Goal: Information Seeking & Learning: Learn about a topic

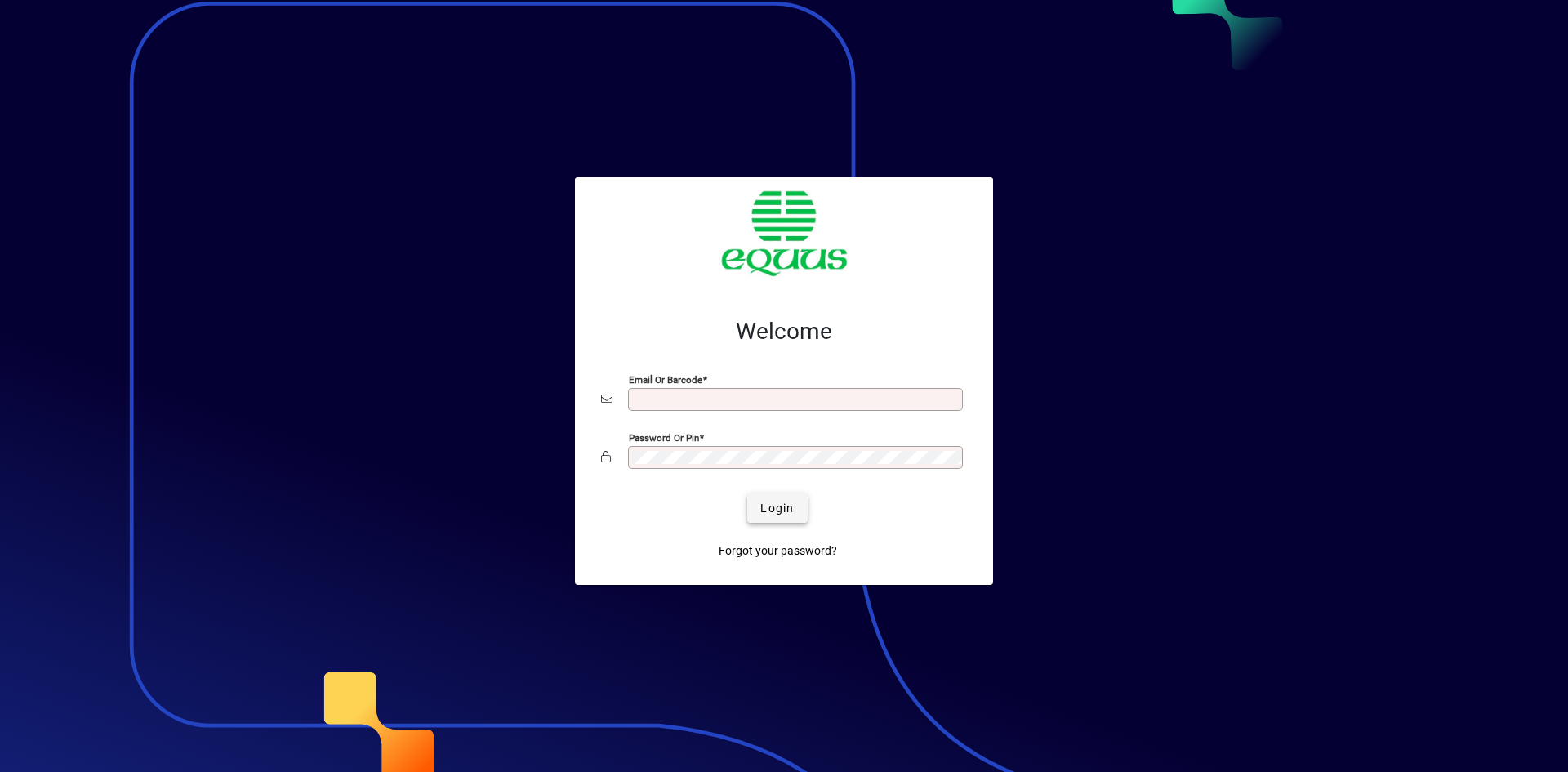
type input "**********"
click at [785, 507] on span "Login" at bounding box center [777, 508] width 33 height 17
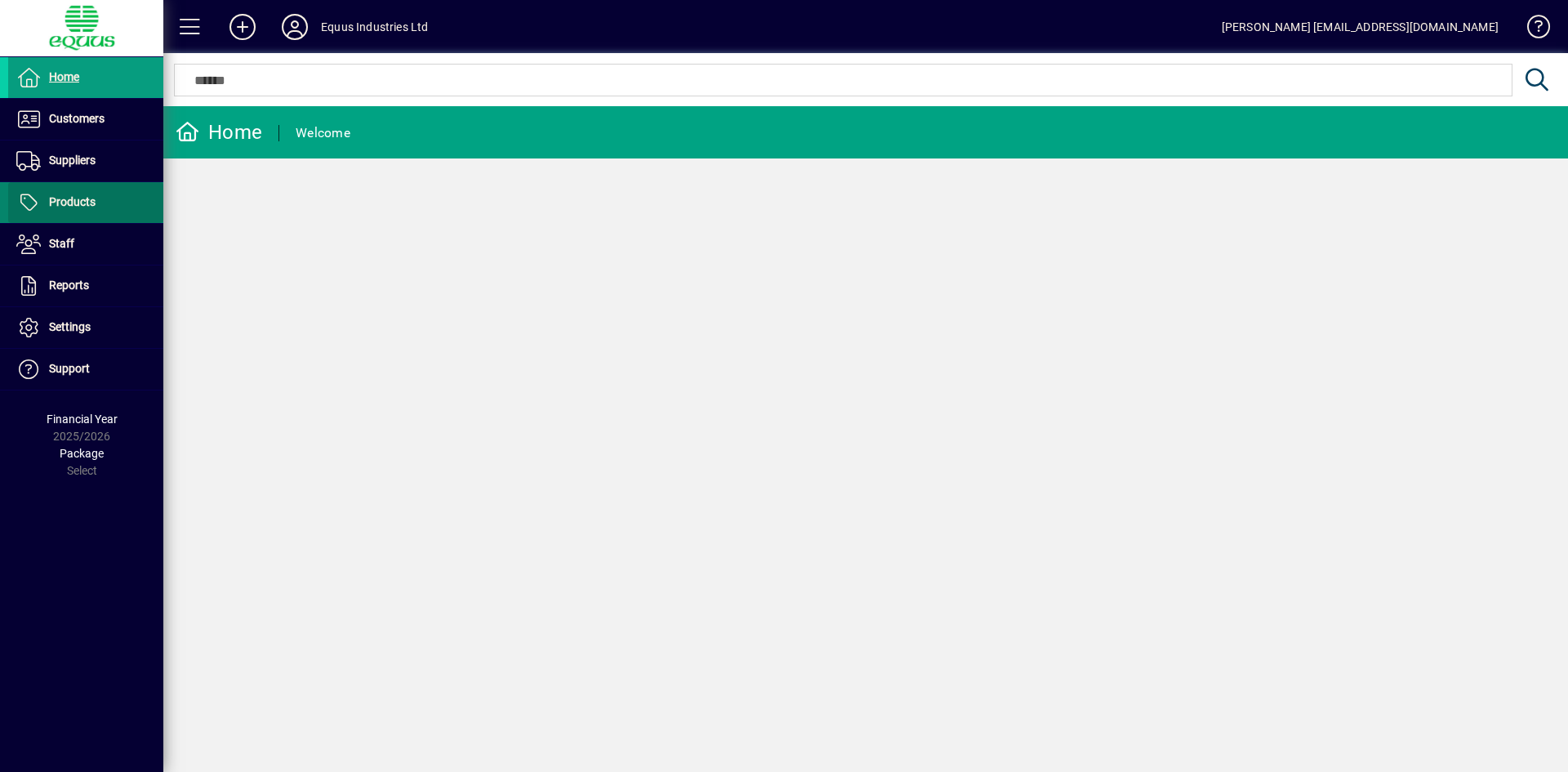
click at [62, 204] on span "Products" at bounding box center [72, 202] width 46 height 13
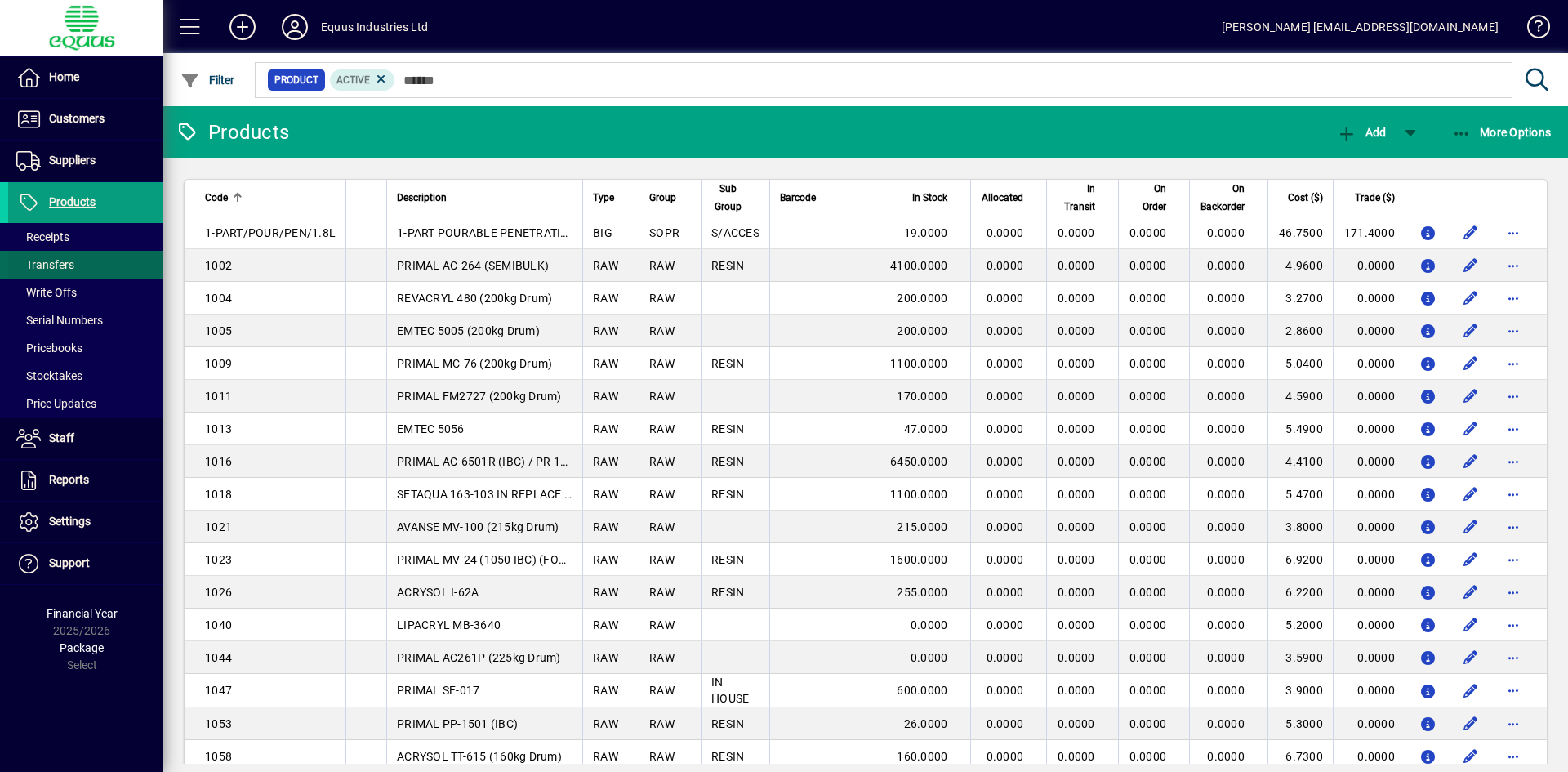
click at [86, 259] on span at bounding box center [85, 264] width 155 height 39
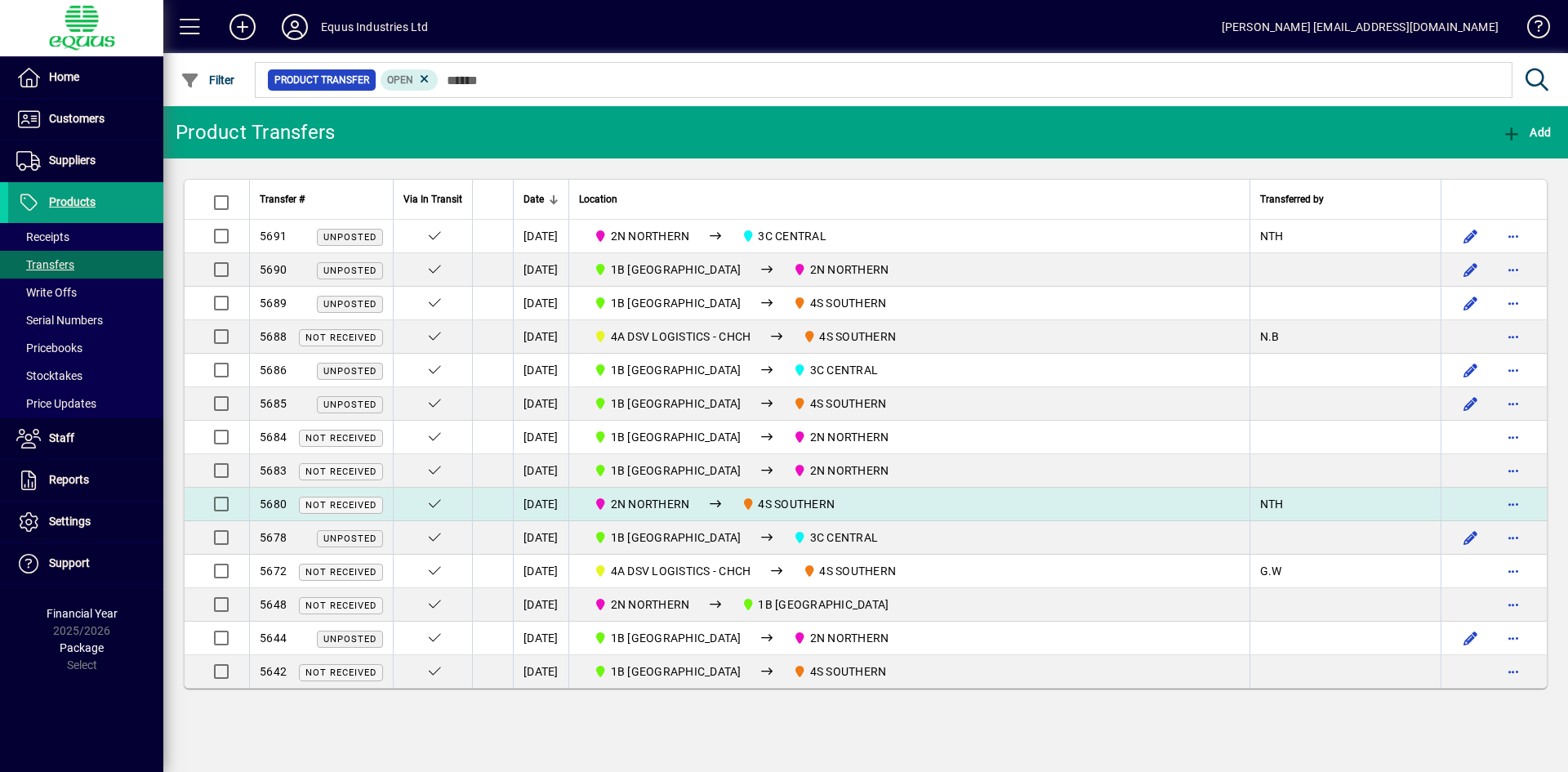
click at [668, 505] on span "2N NORTHERN" at bounding box center [650, 504] width 80 height 13
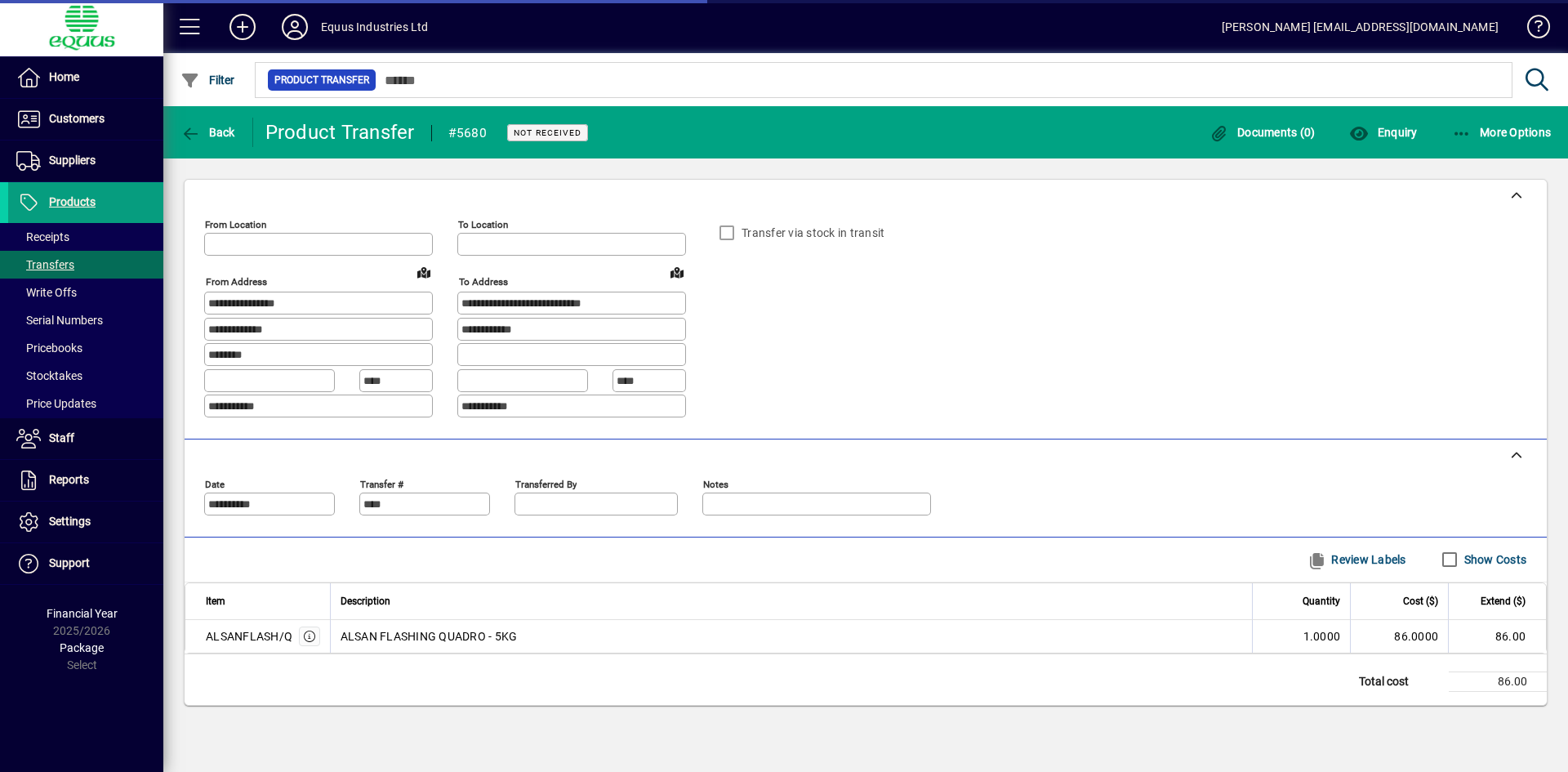
type input "**********"
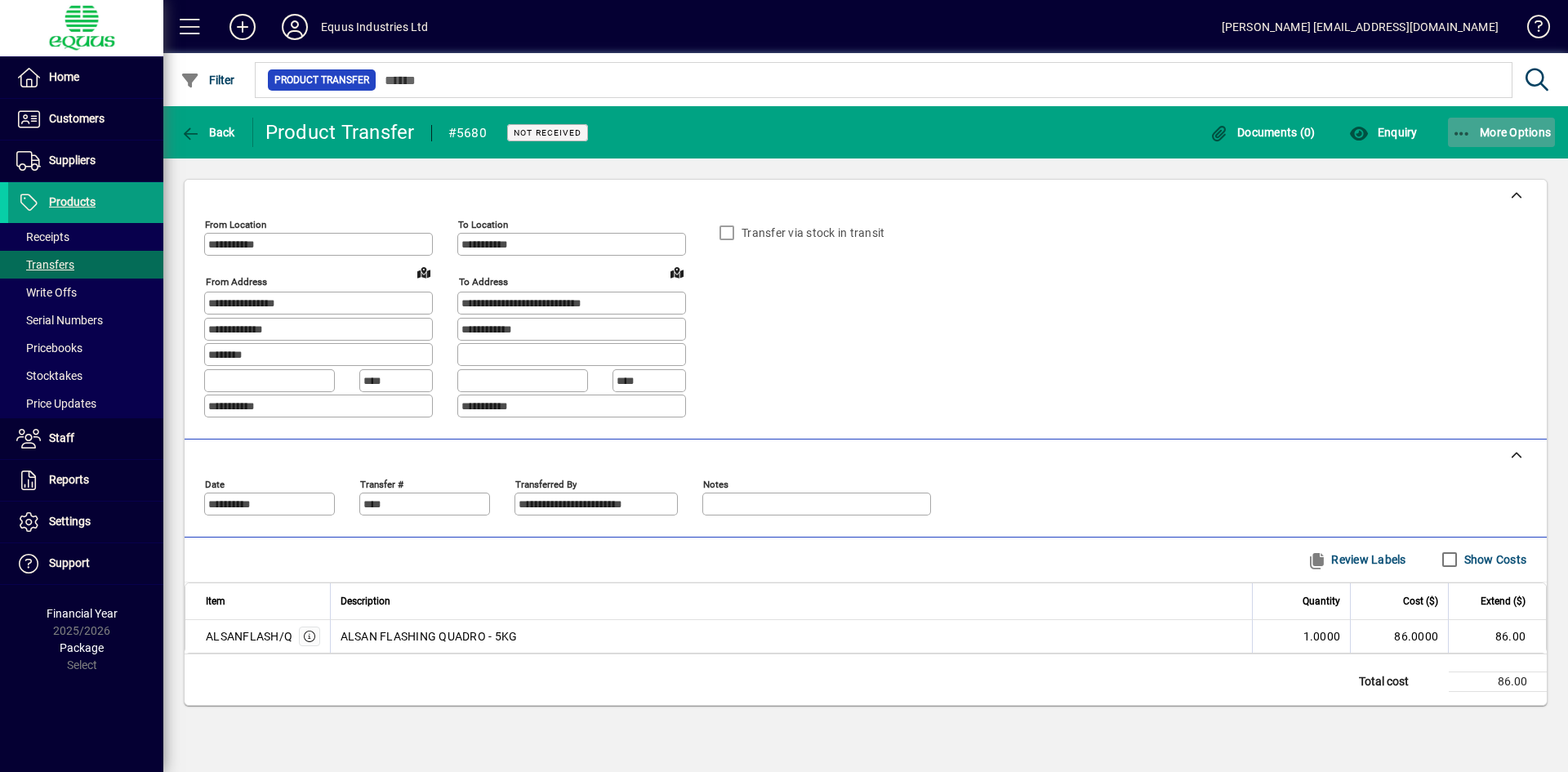
click at [1464, 128] on icon "button" at bounding box center [1462, 134] width 21 height 17
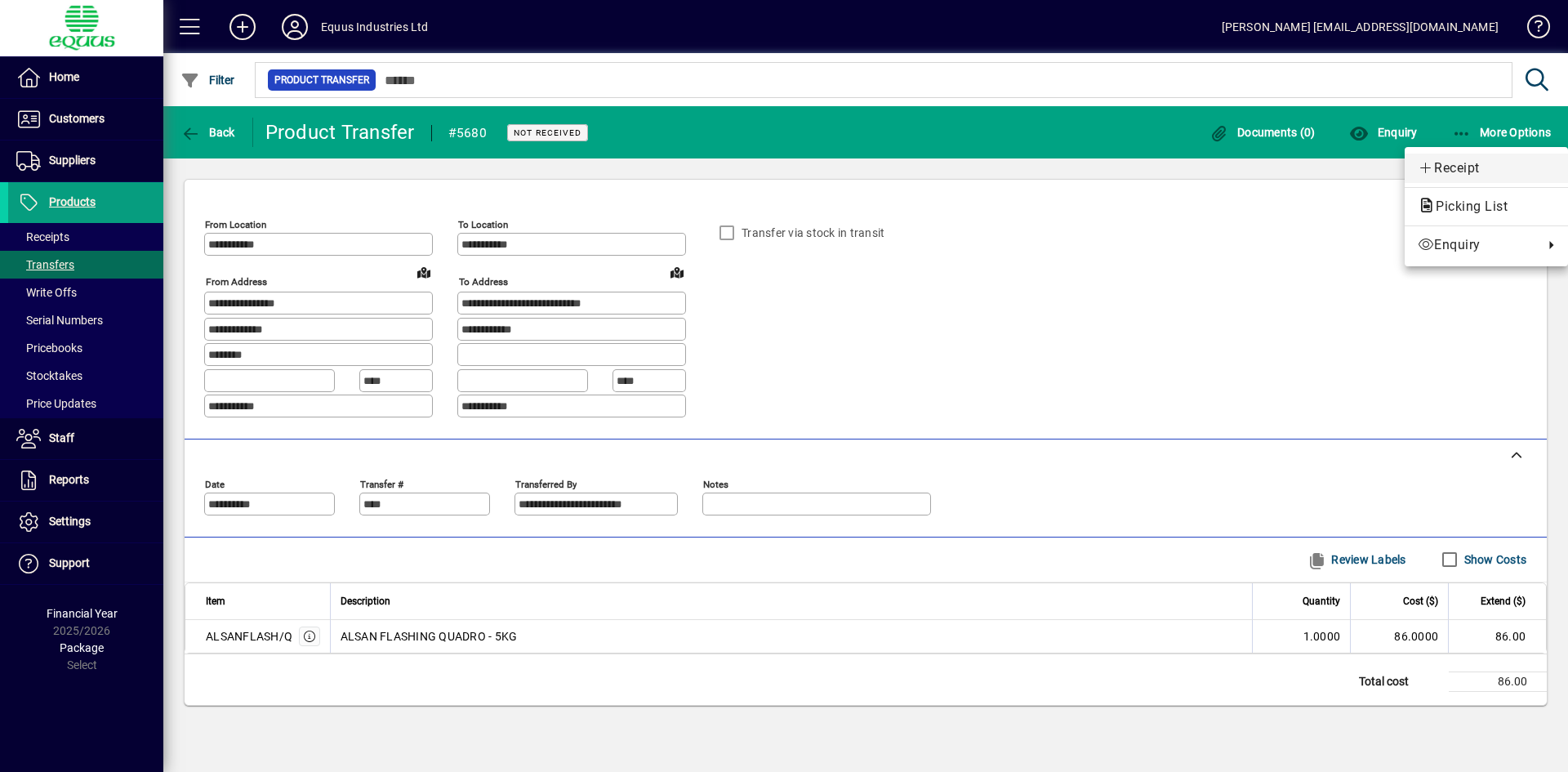
click at [1448, 166] on span "Receipt" at bounding box center [1486, 168] width 138 height 20
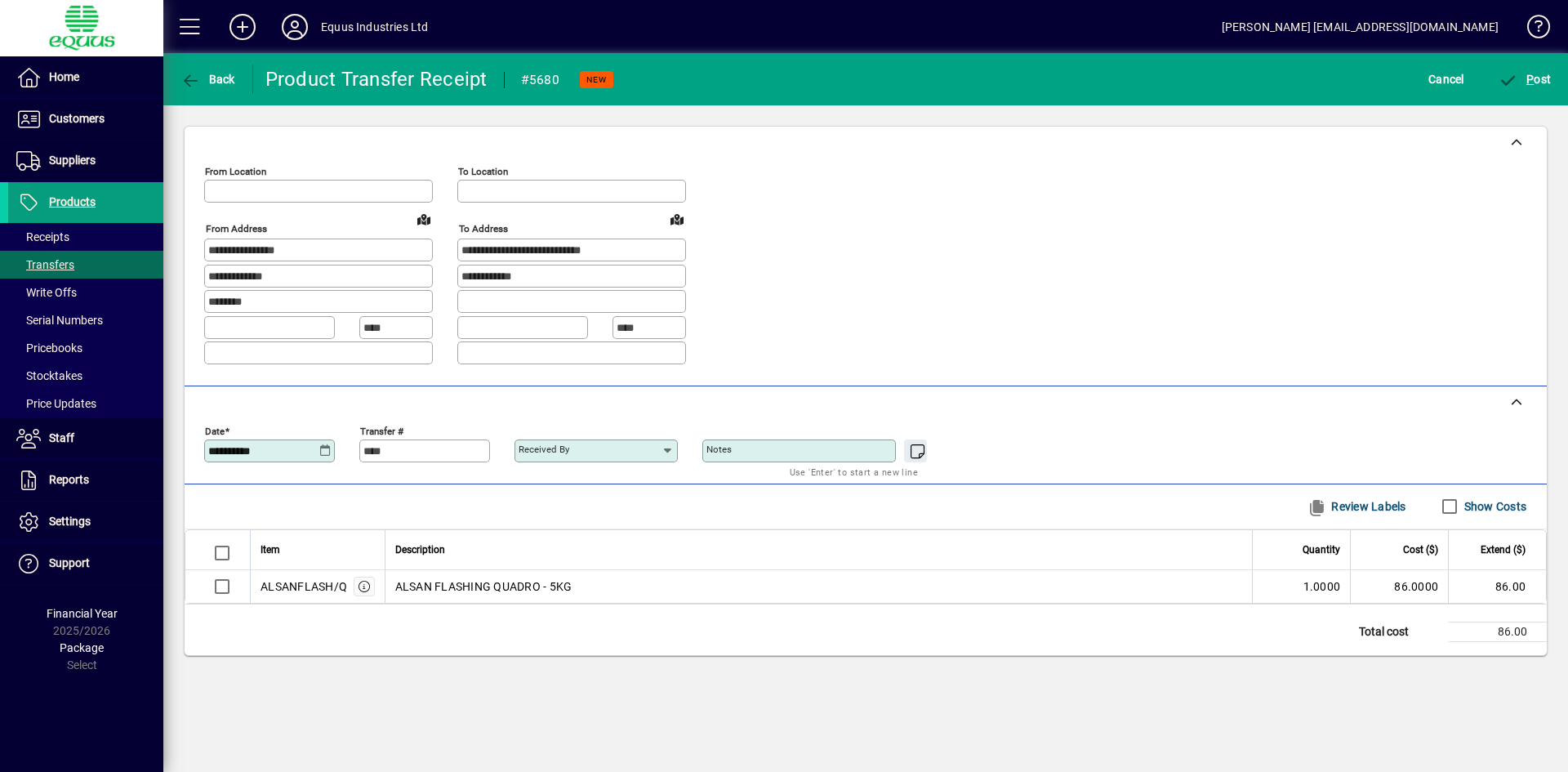
type input "**********"
click at [1524, 69] on span "submit" at bounding box center [1525, 79] width 61 height 39
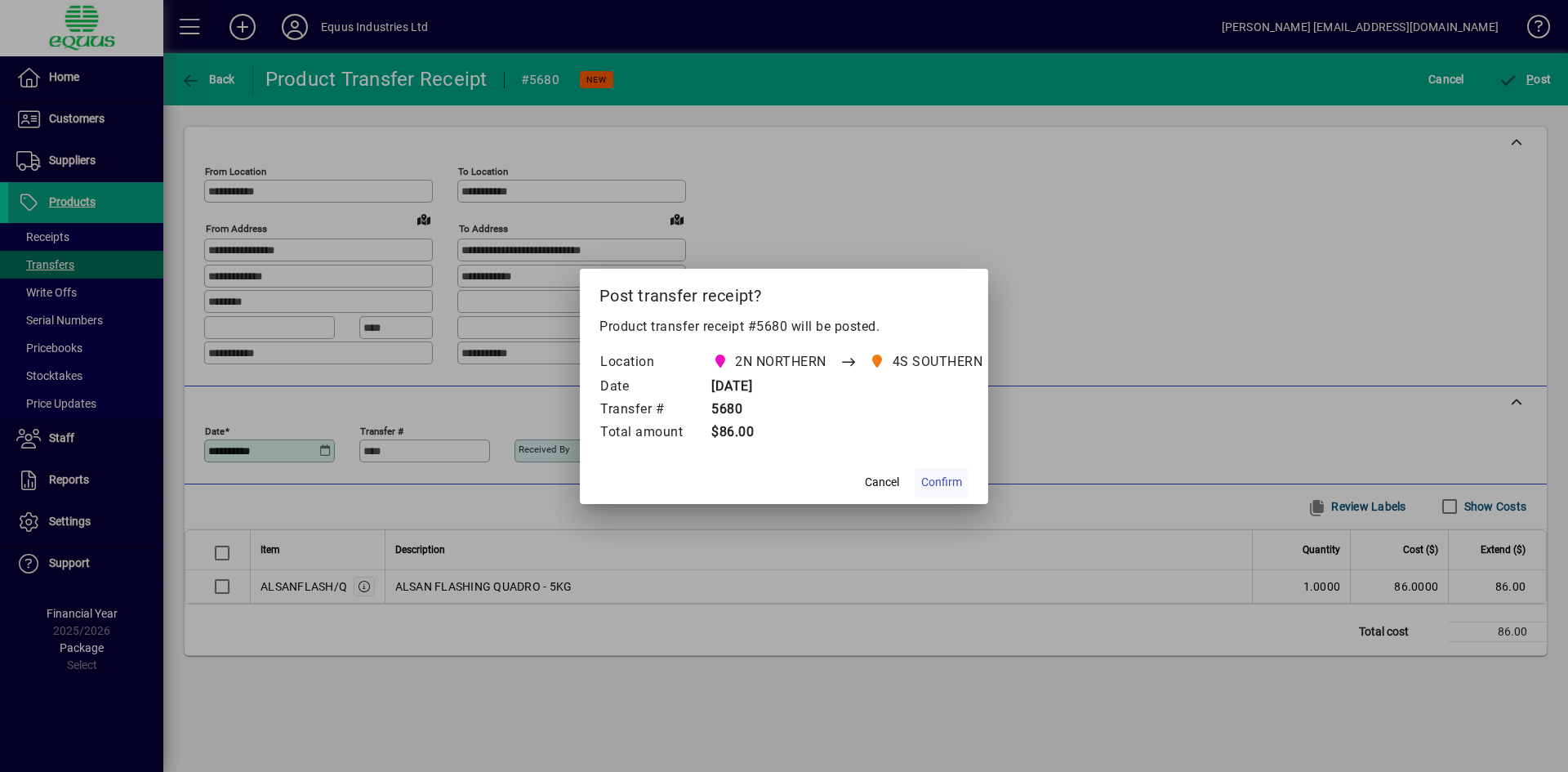
click at [939, 486] on span "Confirm" at bounding box center [941, 482] width 41 height 17
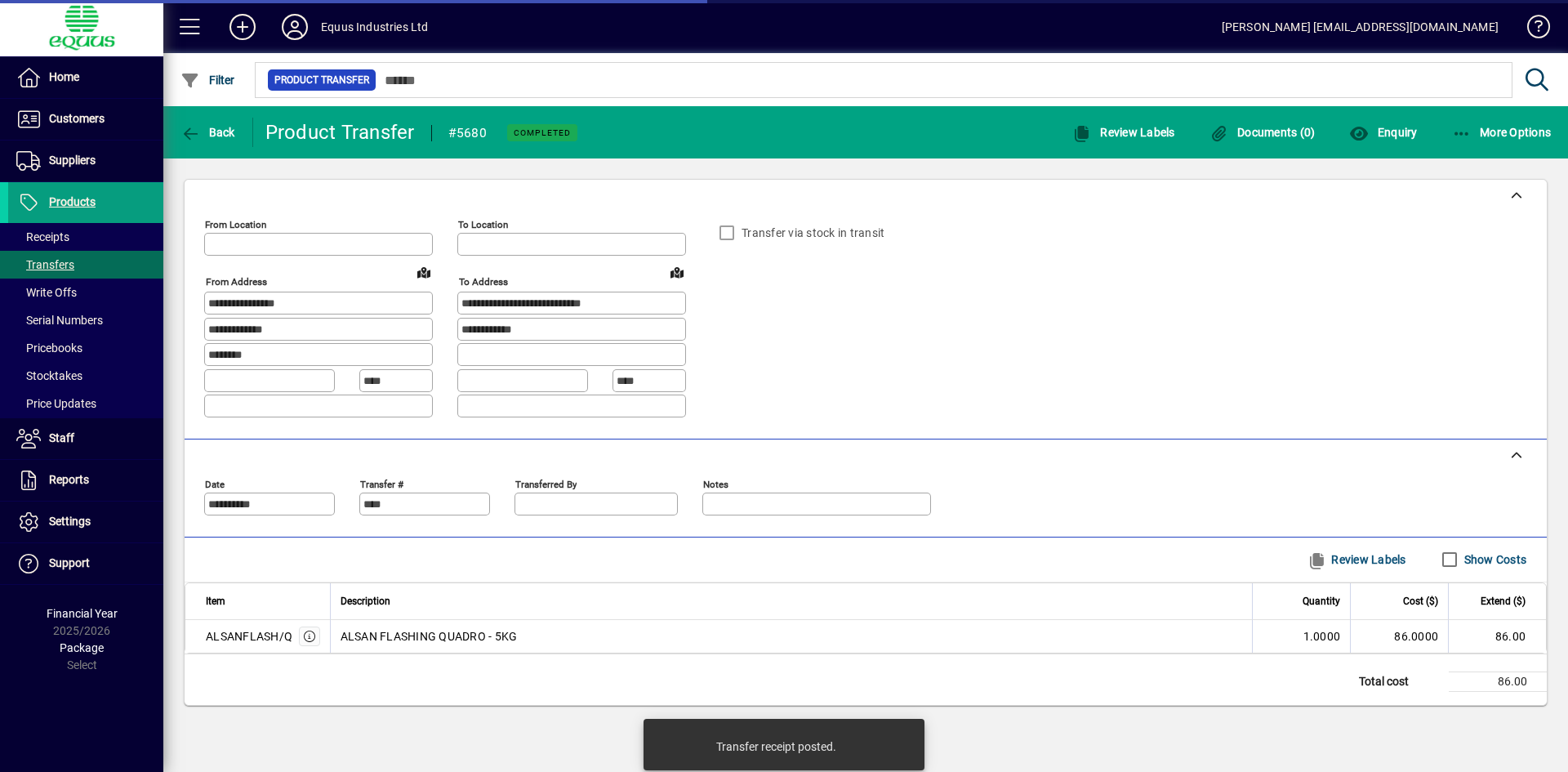
type input "**********"
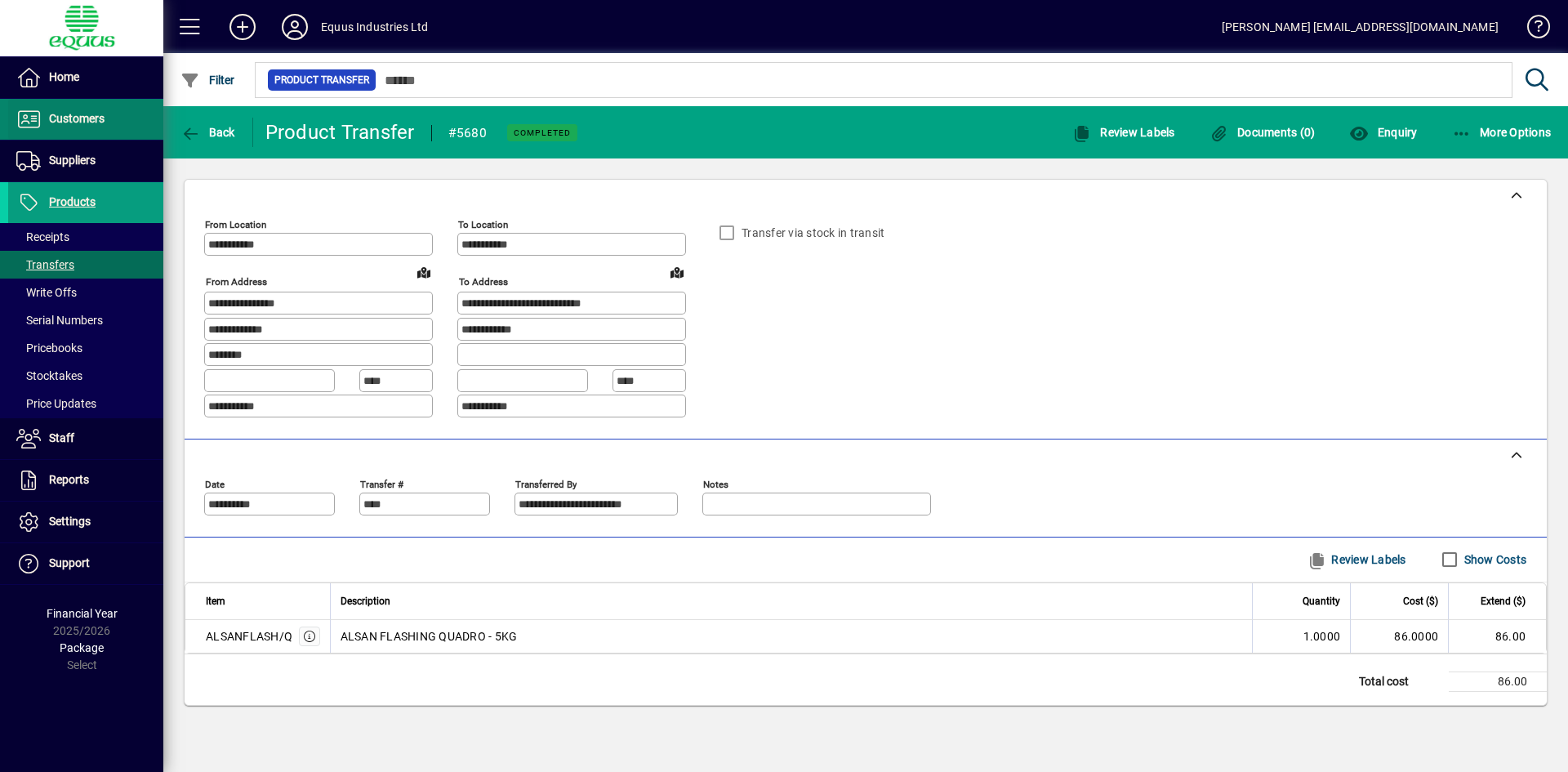
click at [89, 115] on span "Customers" at bounding box center [76, 118] width 55 height 13
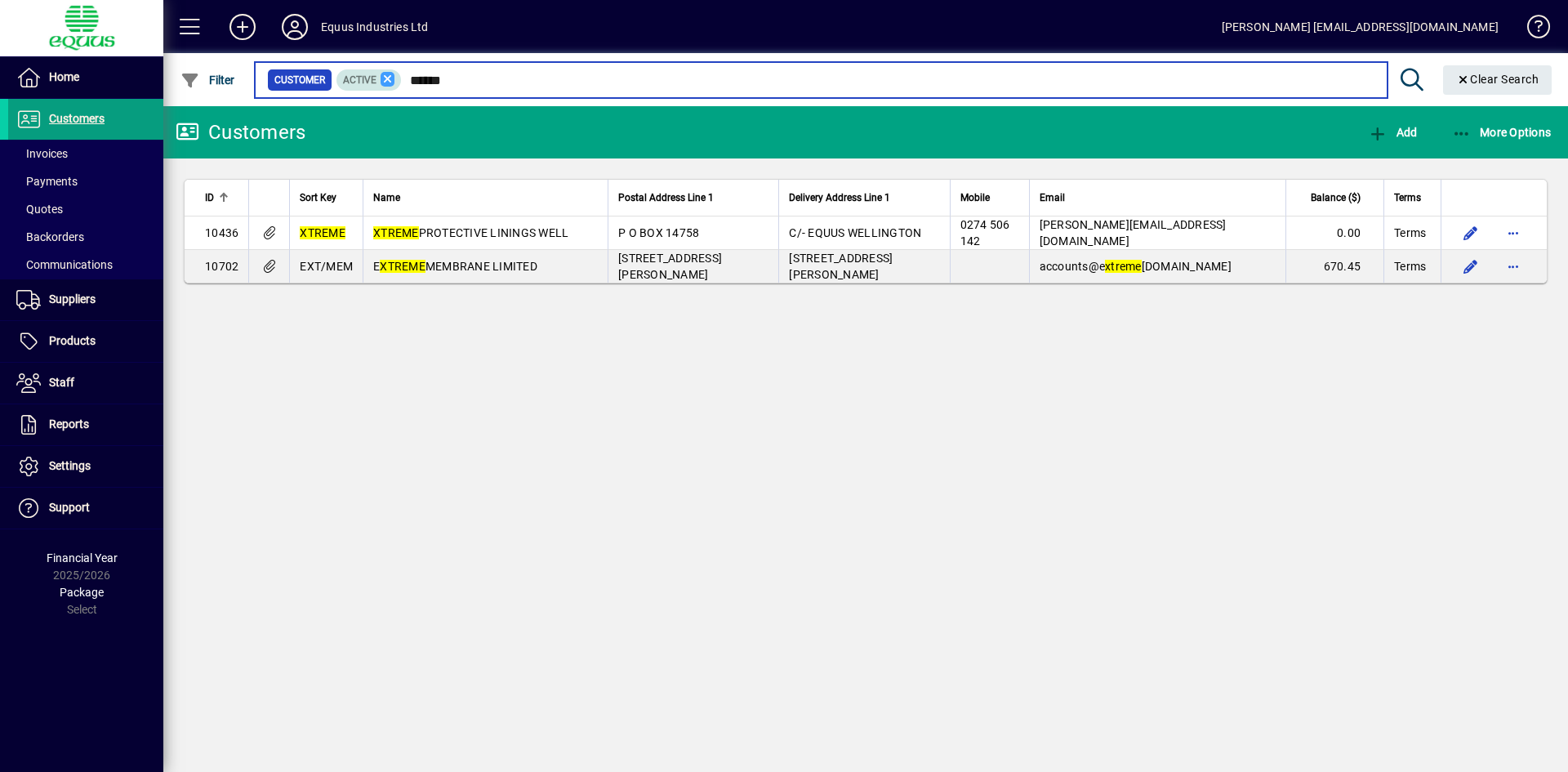
type input "******"
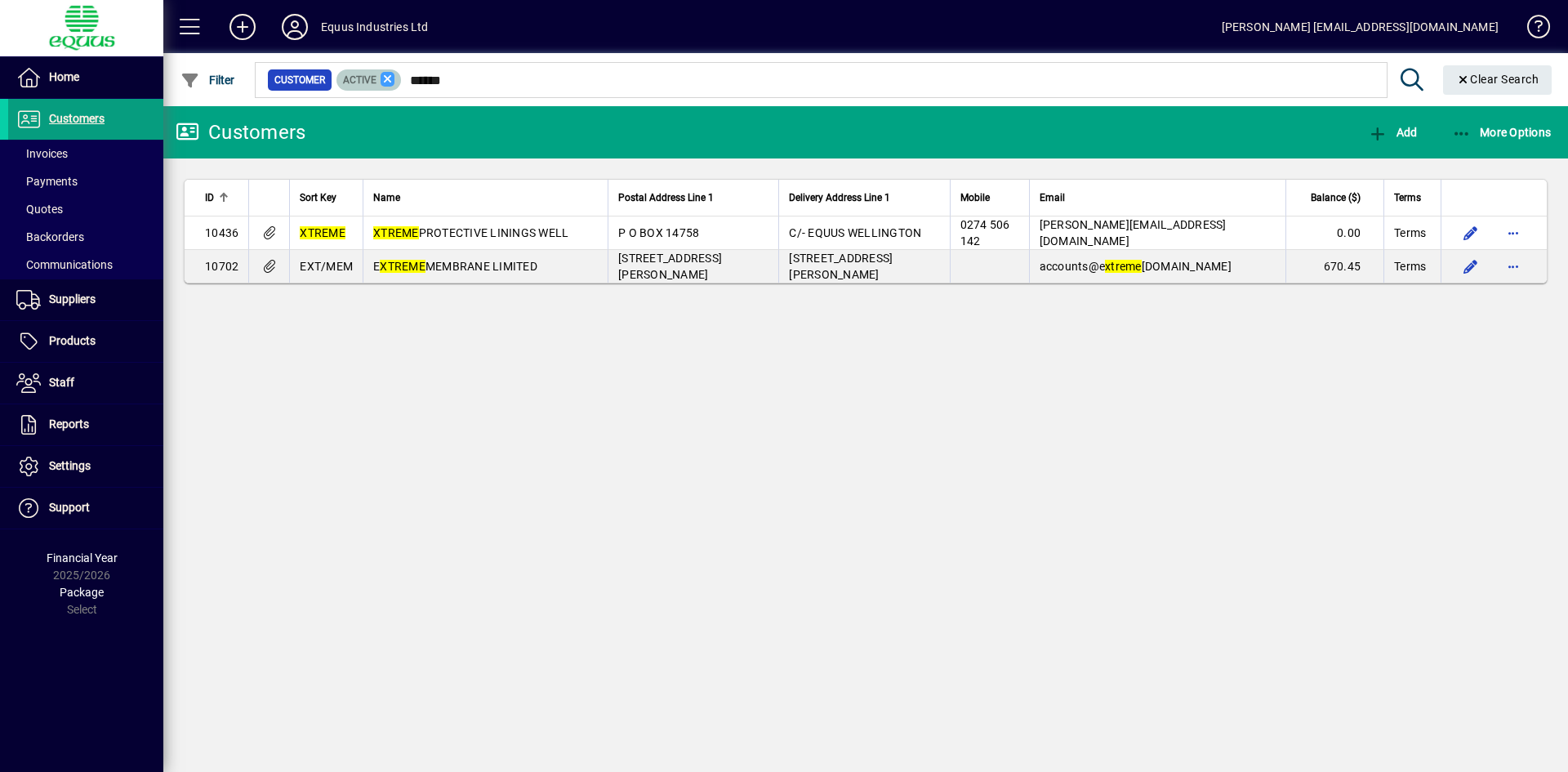
click at [385, 77] on icon at bounding box center [388, 80] width 15 height 15
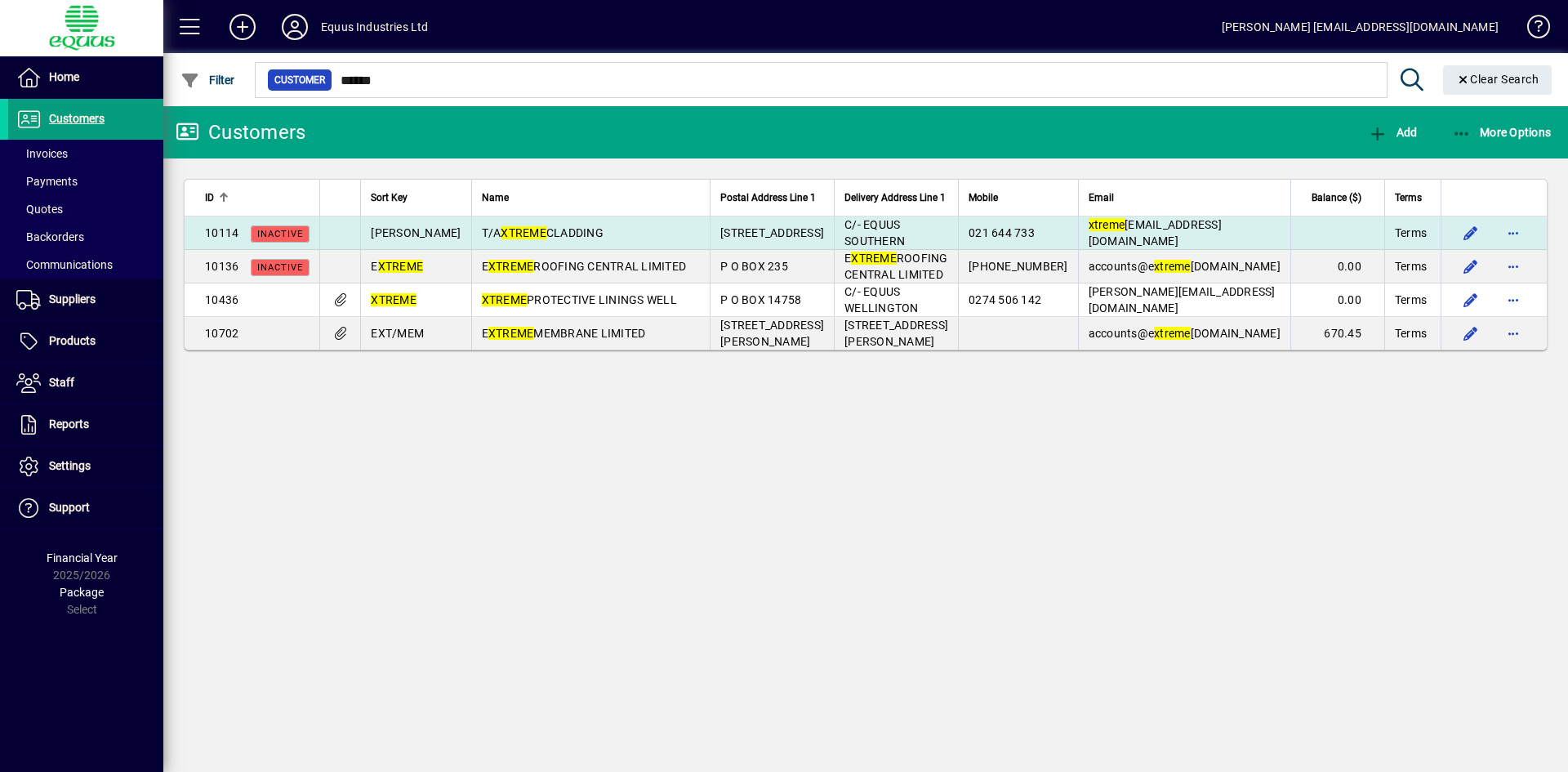
click at [505, 230] on em "XTREME" at bounding box center [523, 233] width 46 height 13
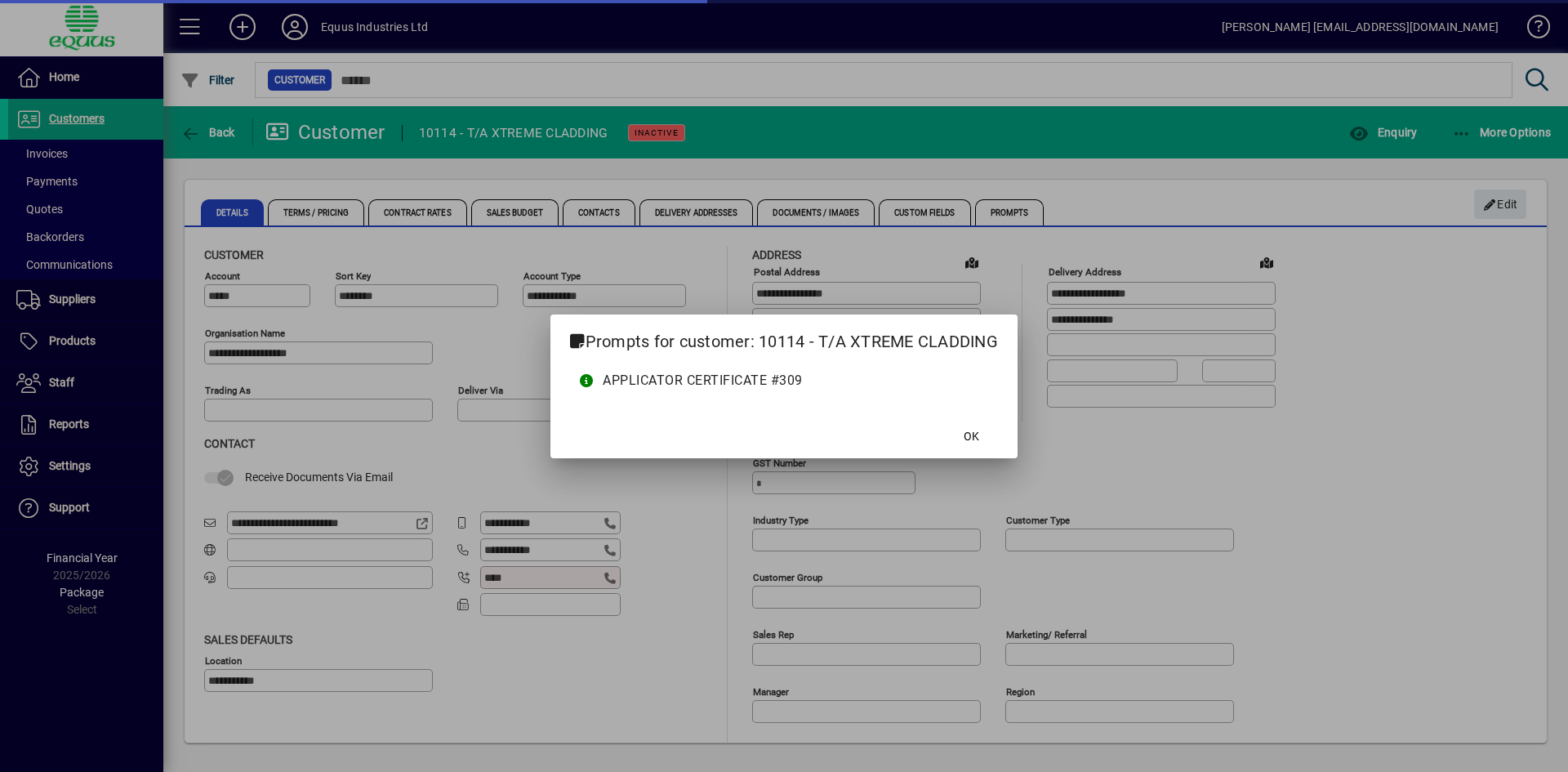
type input "**********"
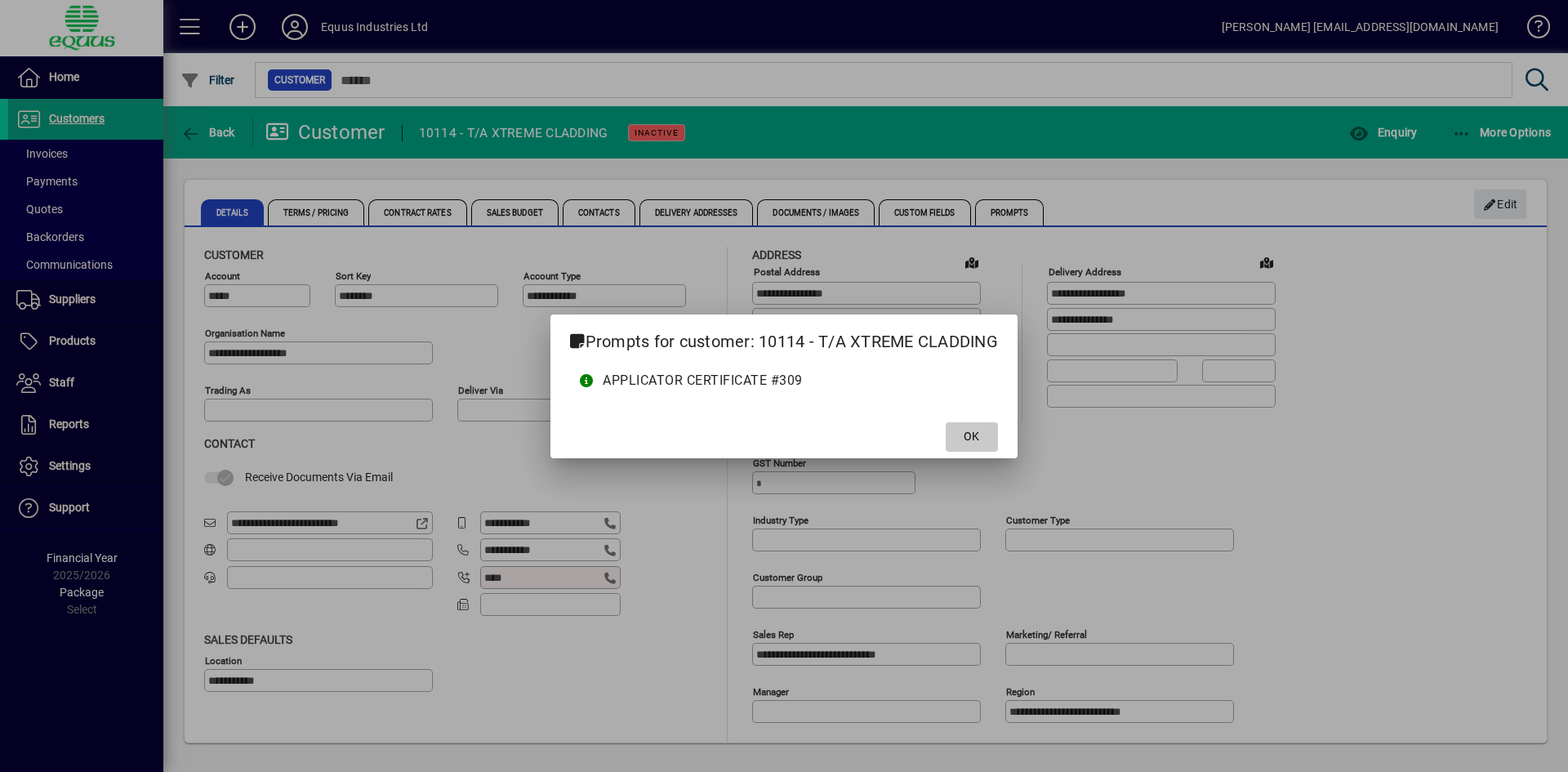
click at [987, 432] on span at bounding box center [972, 437] width 52 height 39
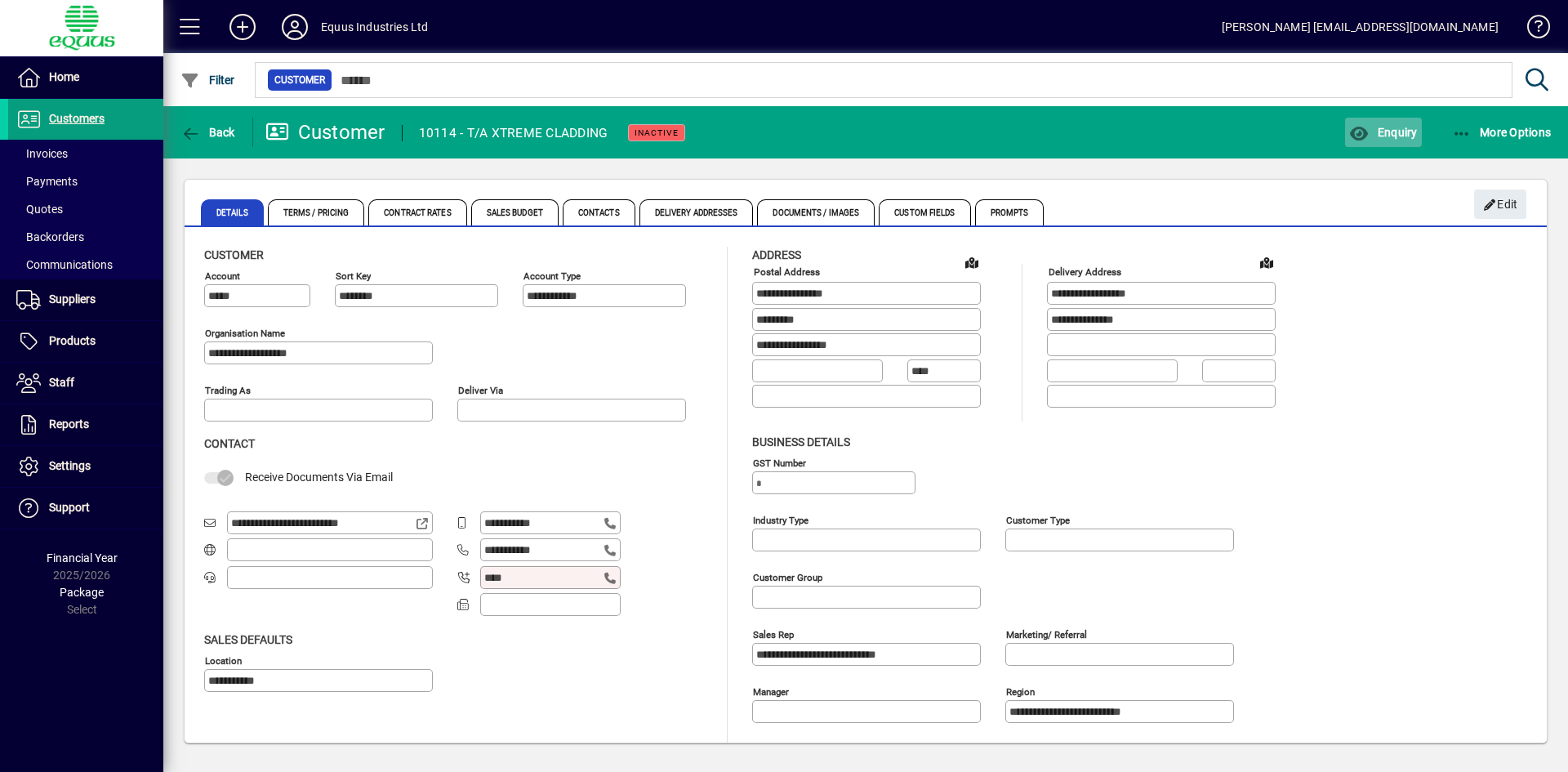
click at [1393, 126] on span "Enquiry" at bounding box center [1383, 133] width 68 height 13
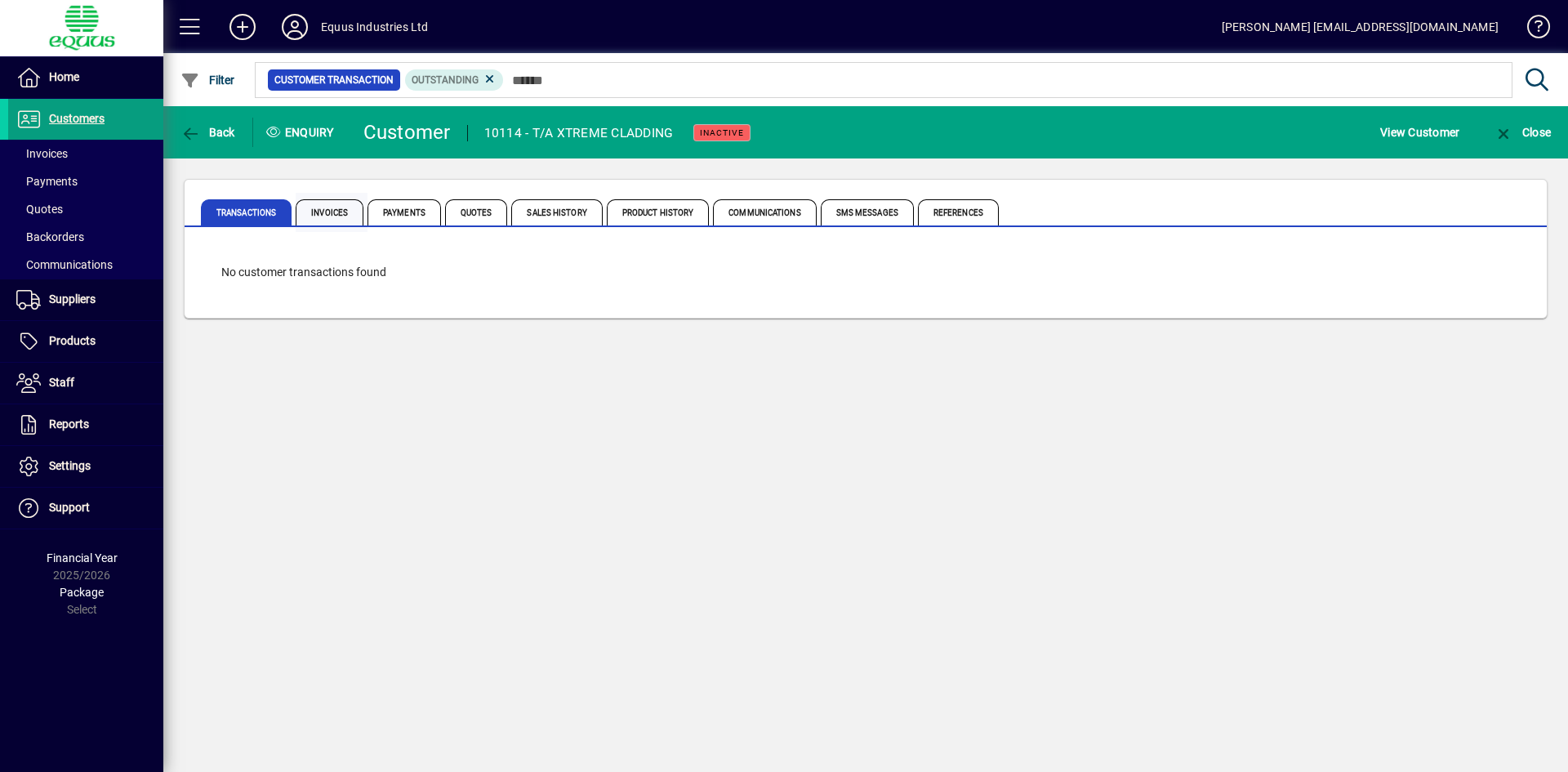
click at [336, 207] on span "Invoices" at bounding box center [330, 213] width 68 height 27
click at [229, 205] on span "Transactions" at bounding box center [246, 213] width 90 height 27
click at [205, 131] on span "Back" at bounding box center [208, 133] width 55 height 13
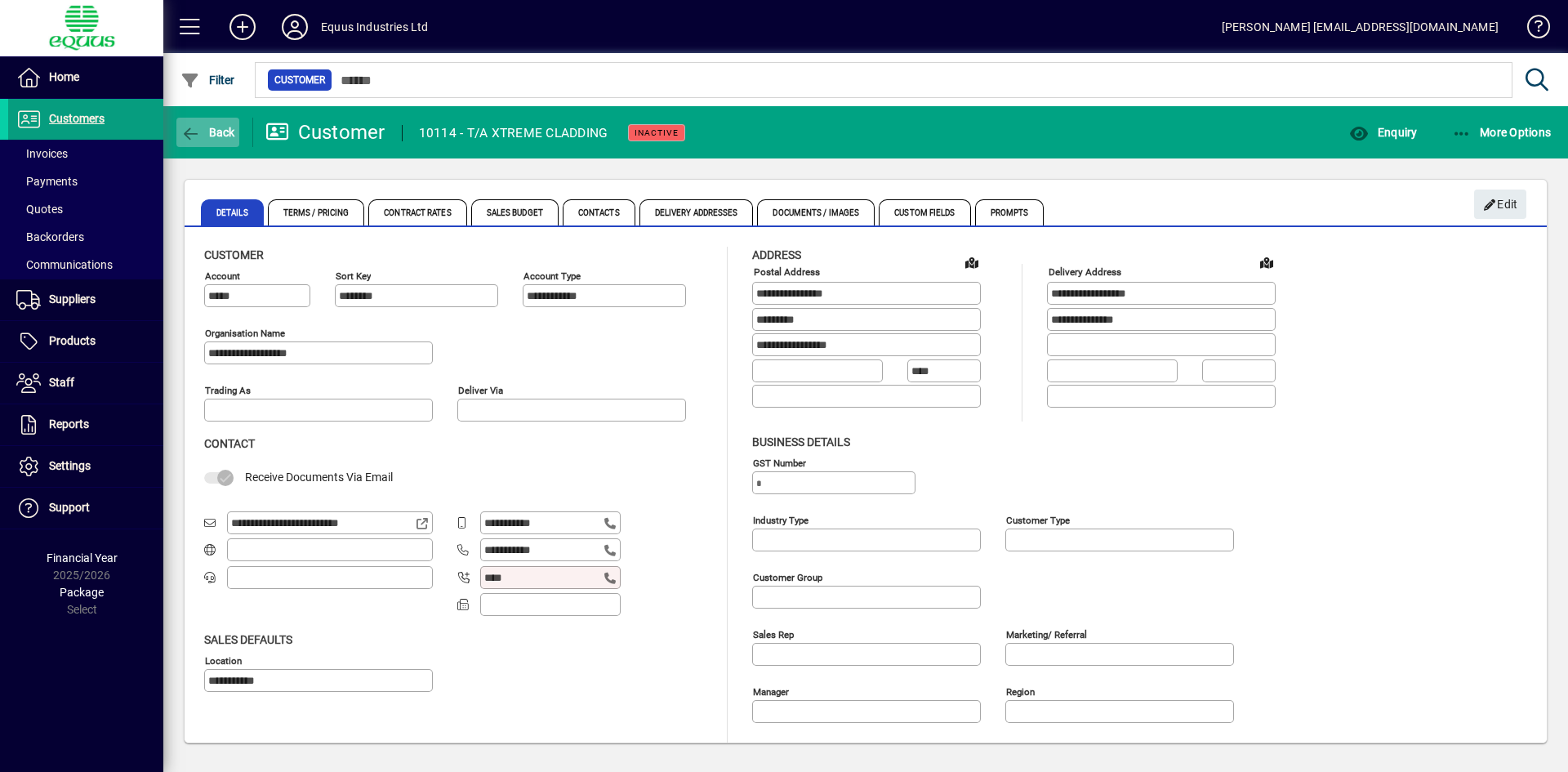
type input "**********"
click at [306, 210] on span "Terms / Pricing" at bounding box center [316, 213] width 97 height 27
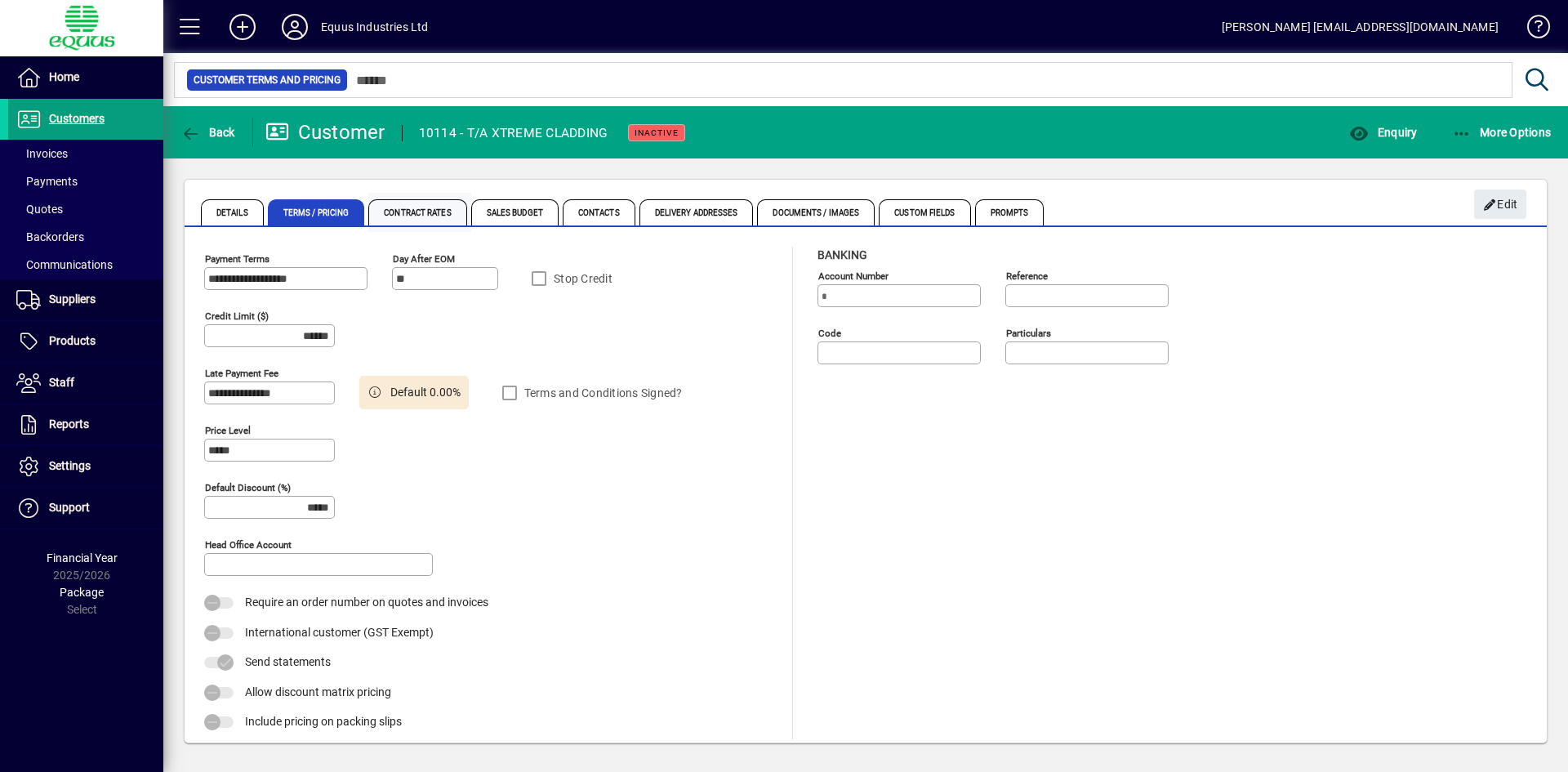
click at [412, 212] on span "Contract Rates" at bounding box center [417, 213] width 98 height 27
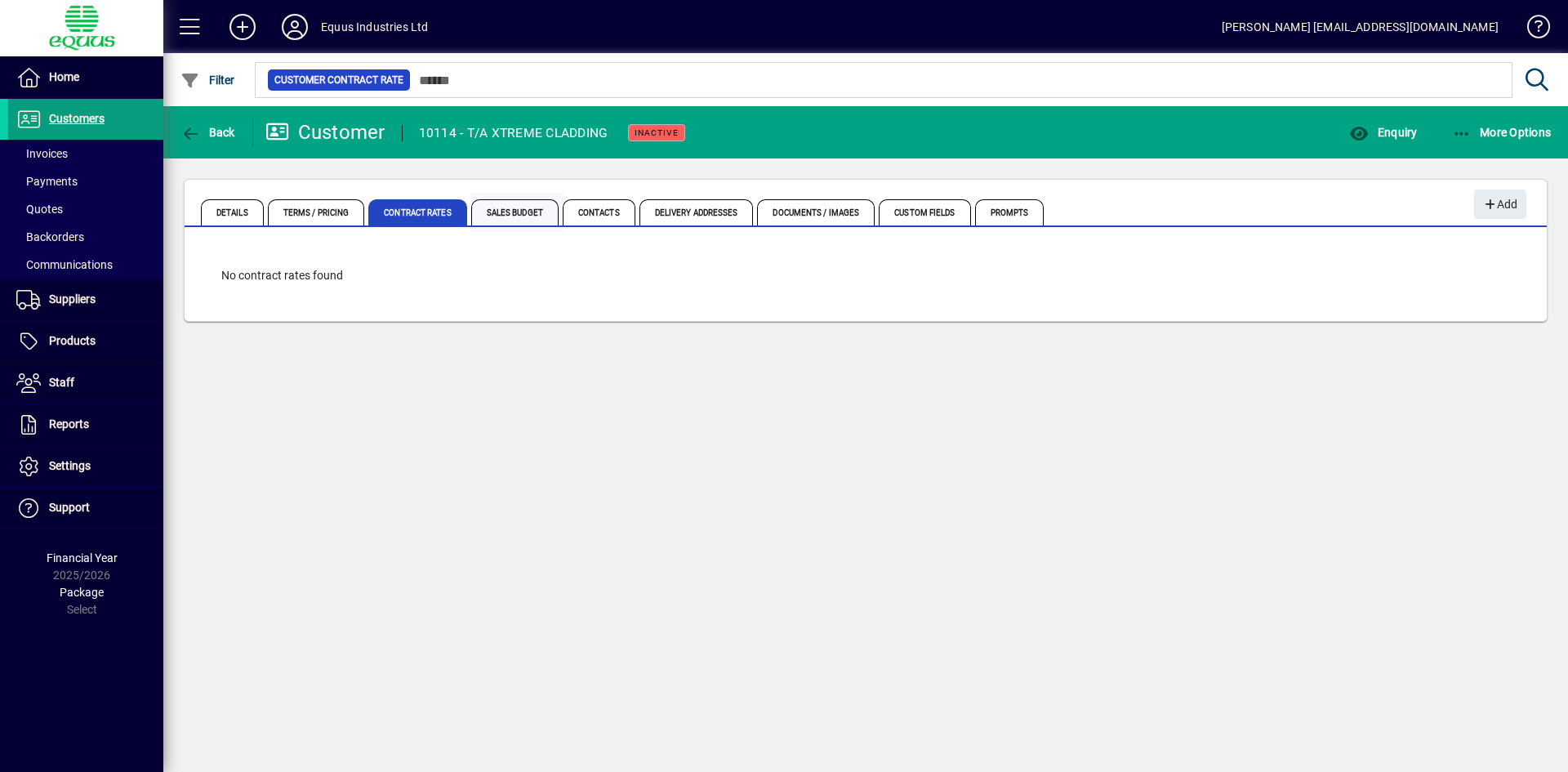
click at [500, 211] on span "Sales Budget" at bounding box center [514, 213] width 87 height 27
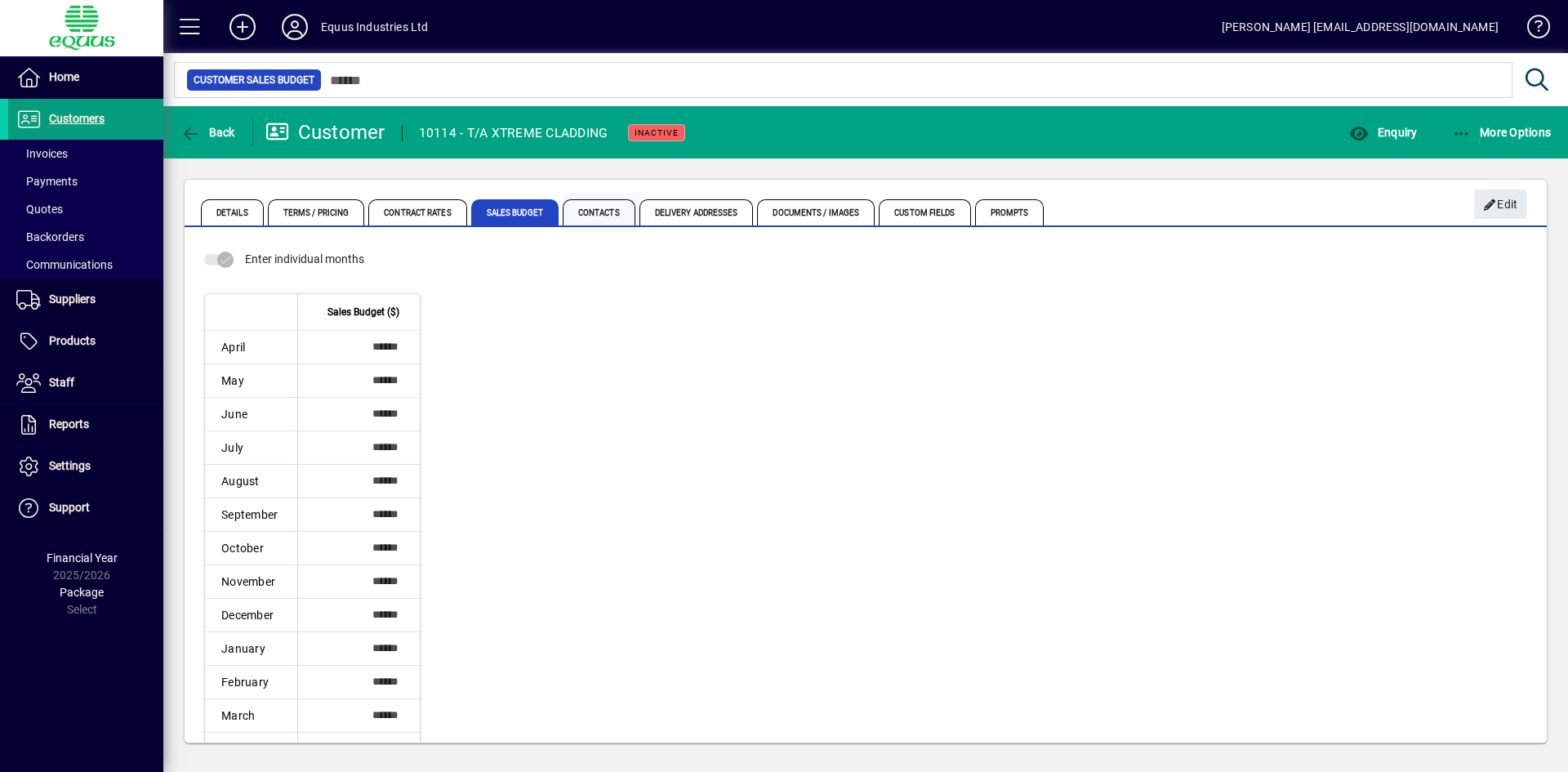
click at [601, 210] on span "Contacts" at bounding box center [599, 213] width 73 height 27
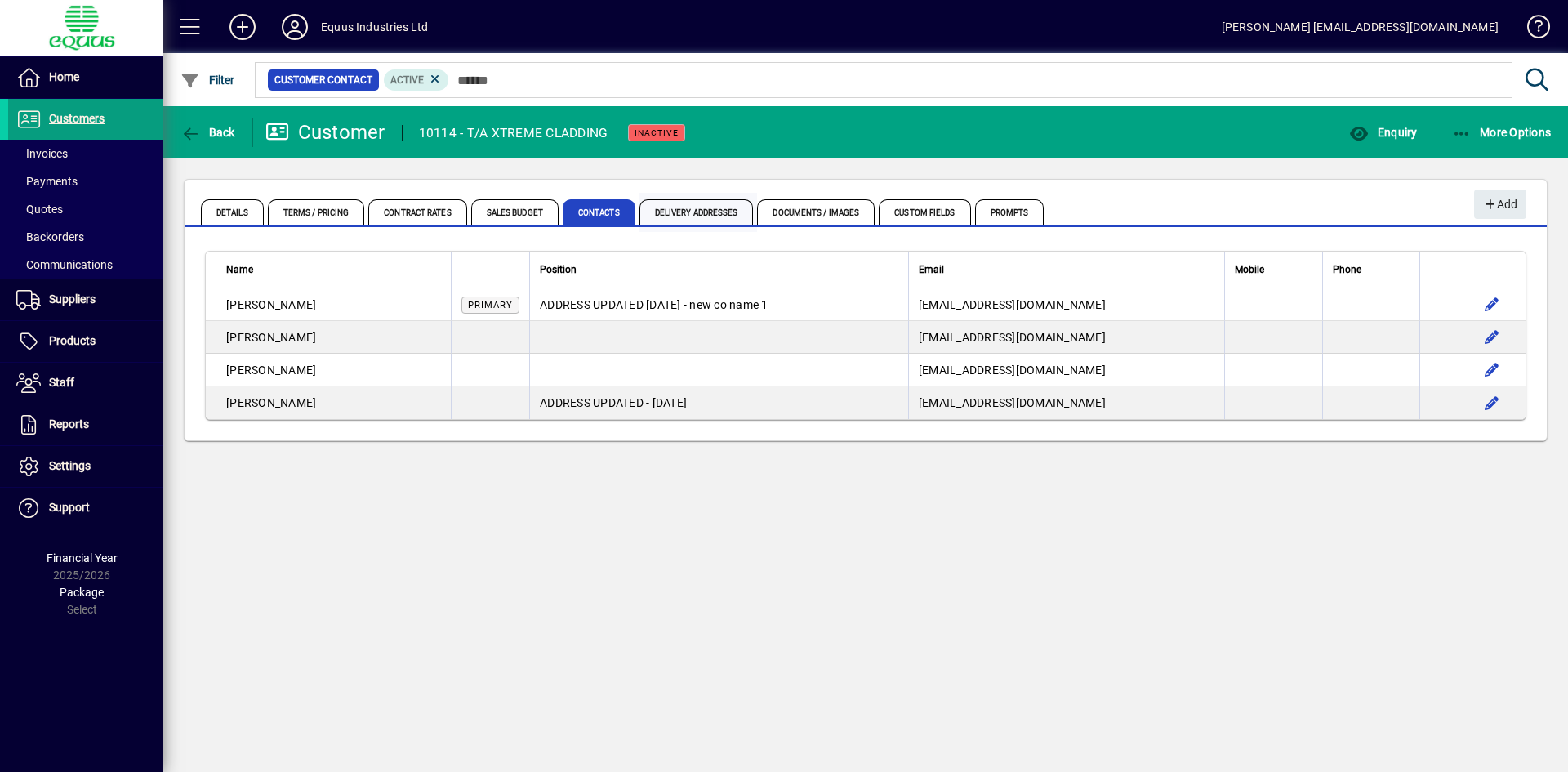
click at [673, 205] on span "Delivery Addresses" at bounding box center [697, 213] width 114 height 27
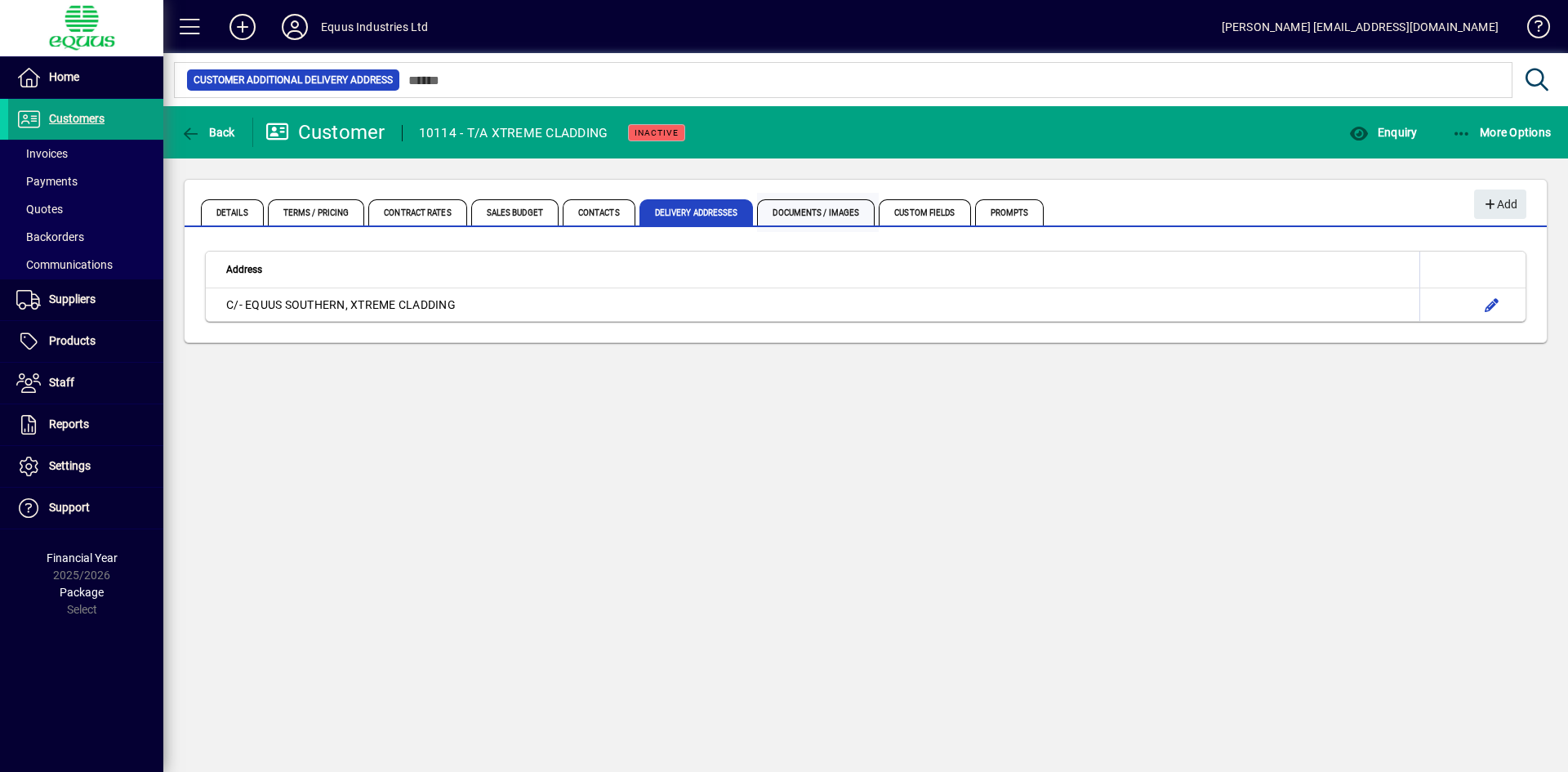
click at [813, 212] on span "Documents / Images" at bounding box center [816, 213] width 118 height 27
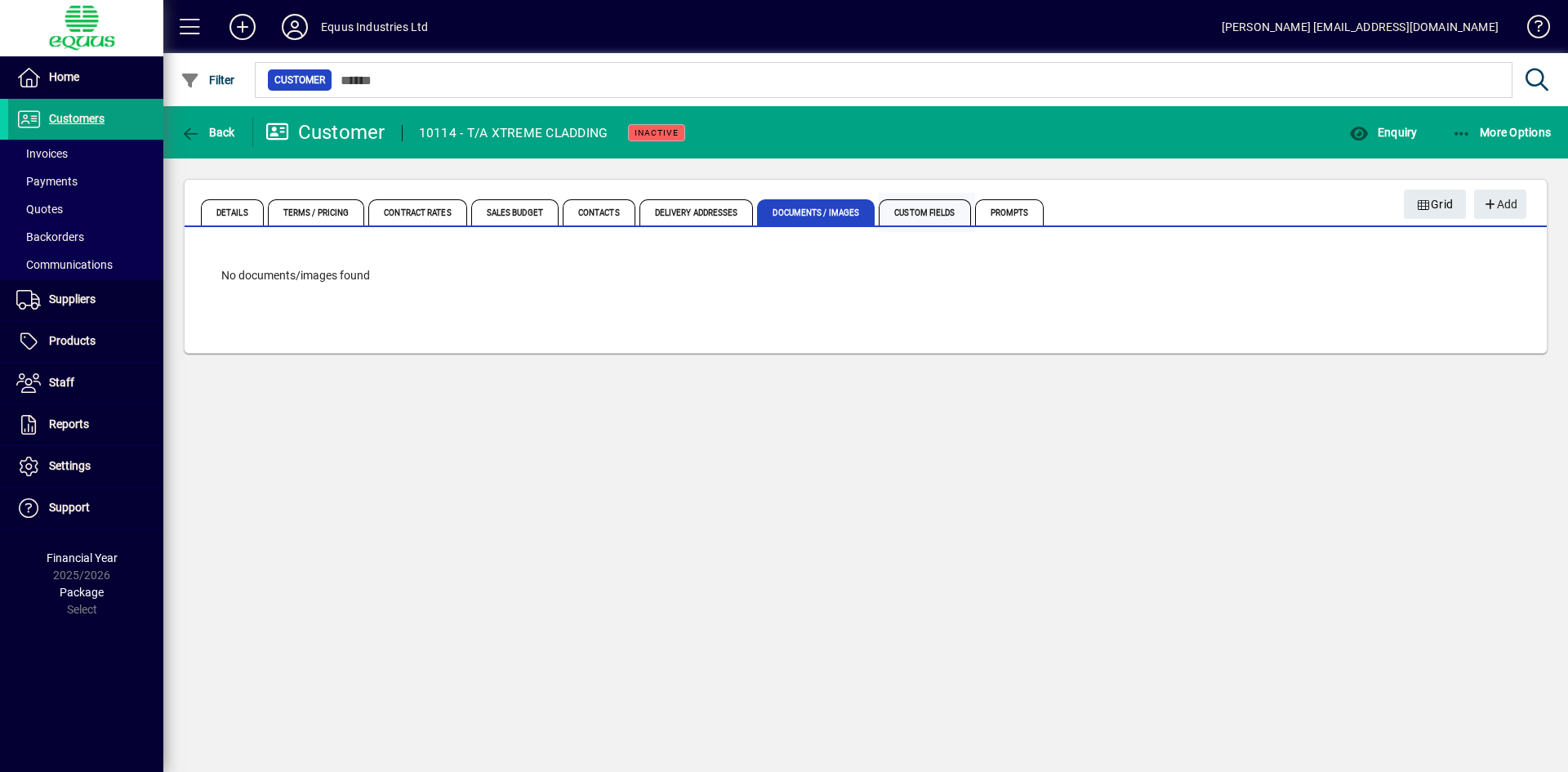
click at [914, 215] on span "Custom Fields" at bounding box center [924, 213] width 91 height 27
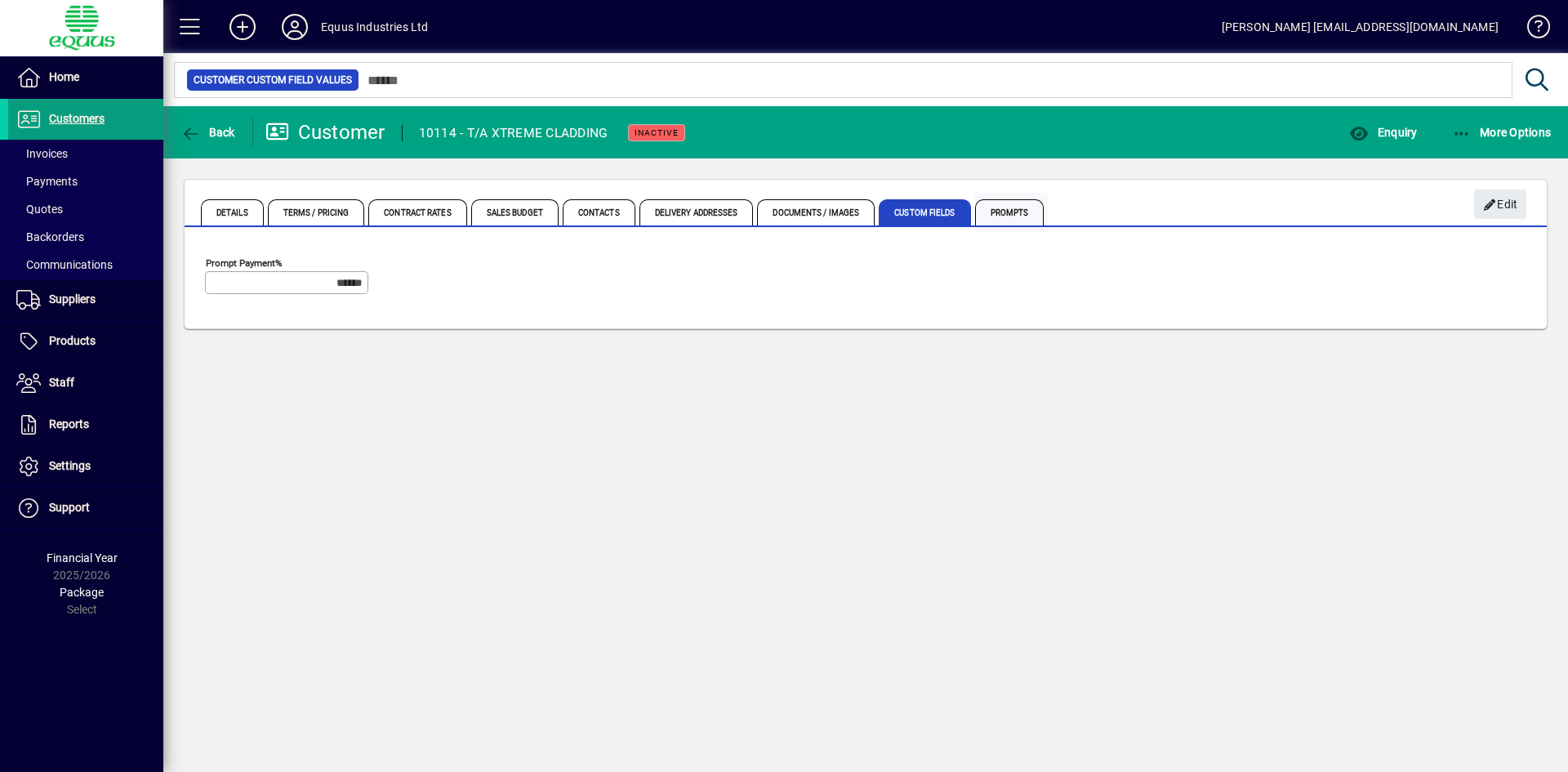
click at [1011, 210] on span "Prompts" at bounding box center [1010, 213] width 70 height 27
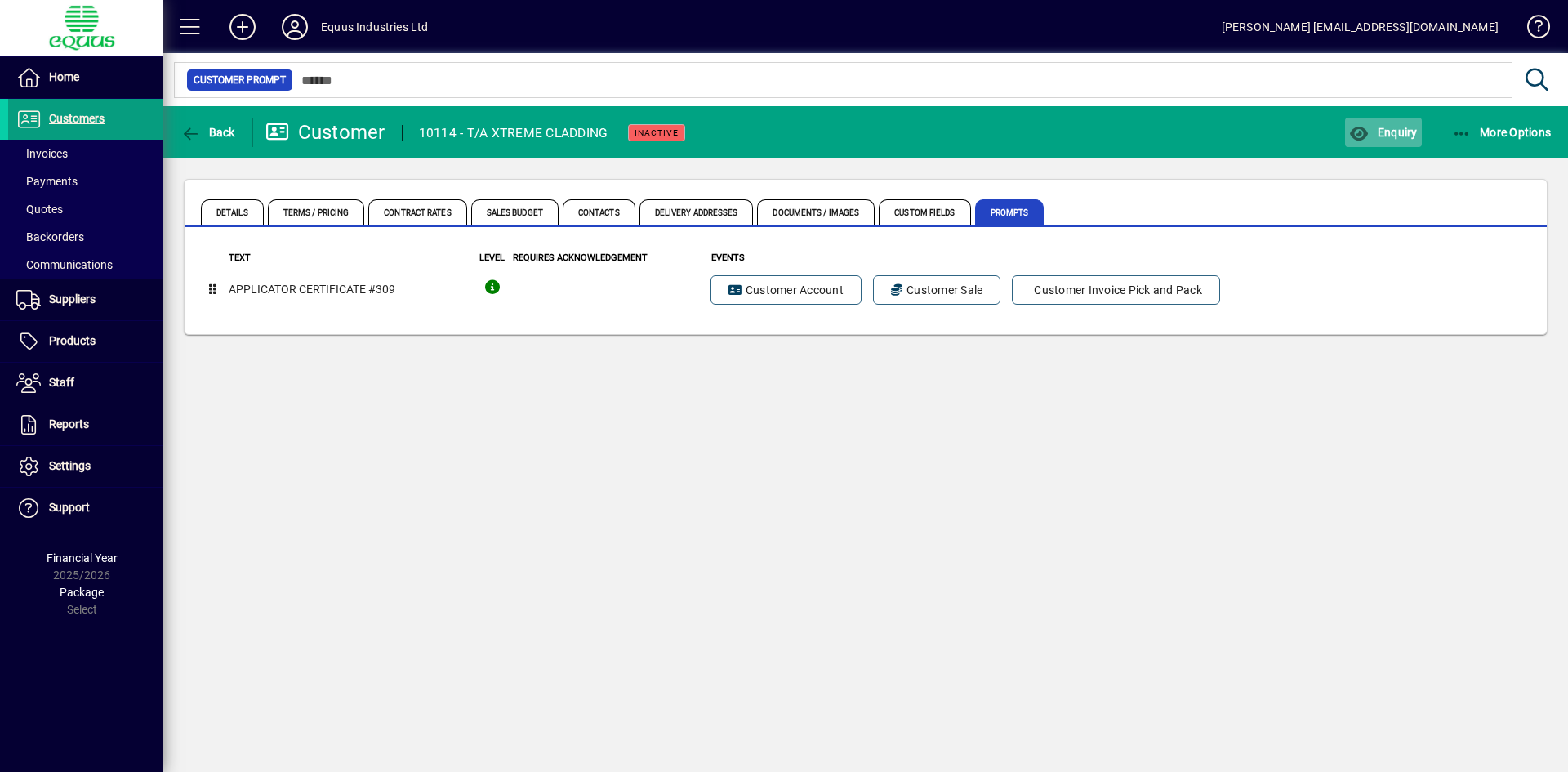
click at [1398, 131] on span "Enquiry" at bounding box center [1383, 133] width 68 height 13
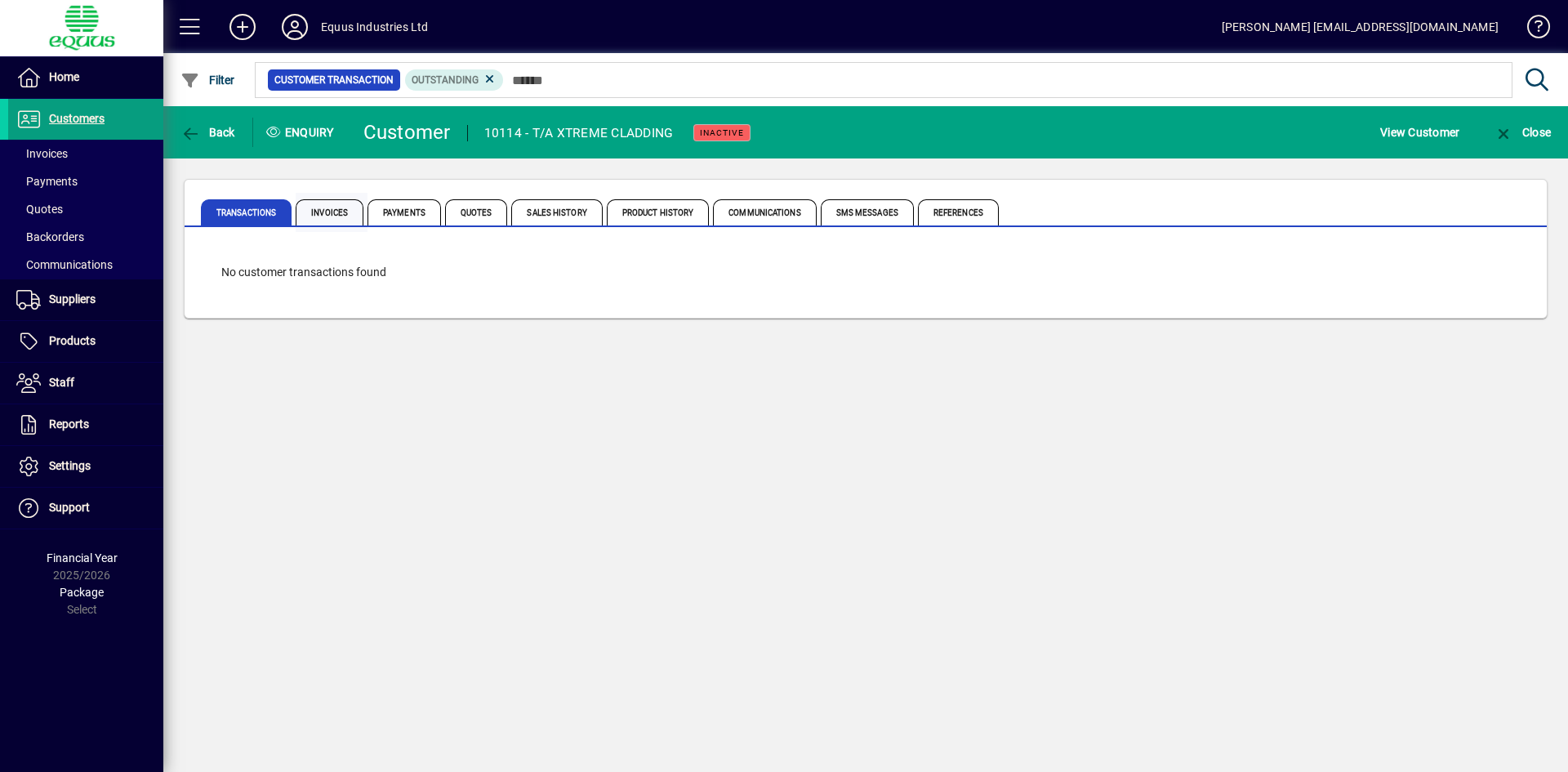
click at [334, 215] on span "Invoices" at bounding box center [330, 213] width 68 height 27
click at [405, 212] on span "Payments" at bounding box center [404, 213] width 74 height 27
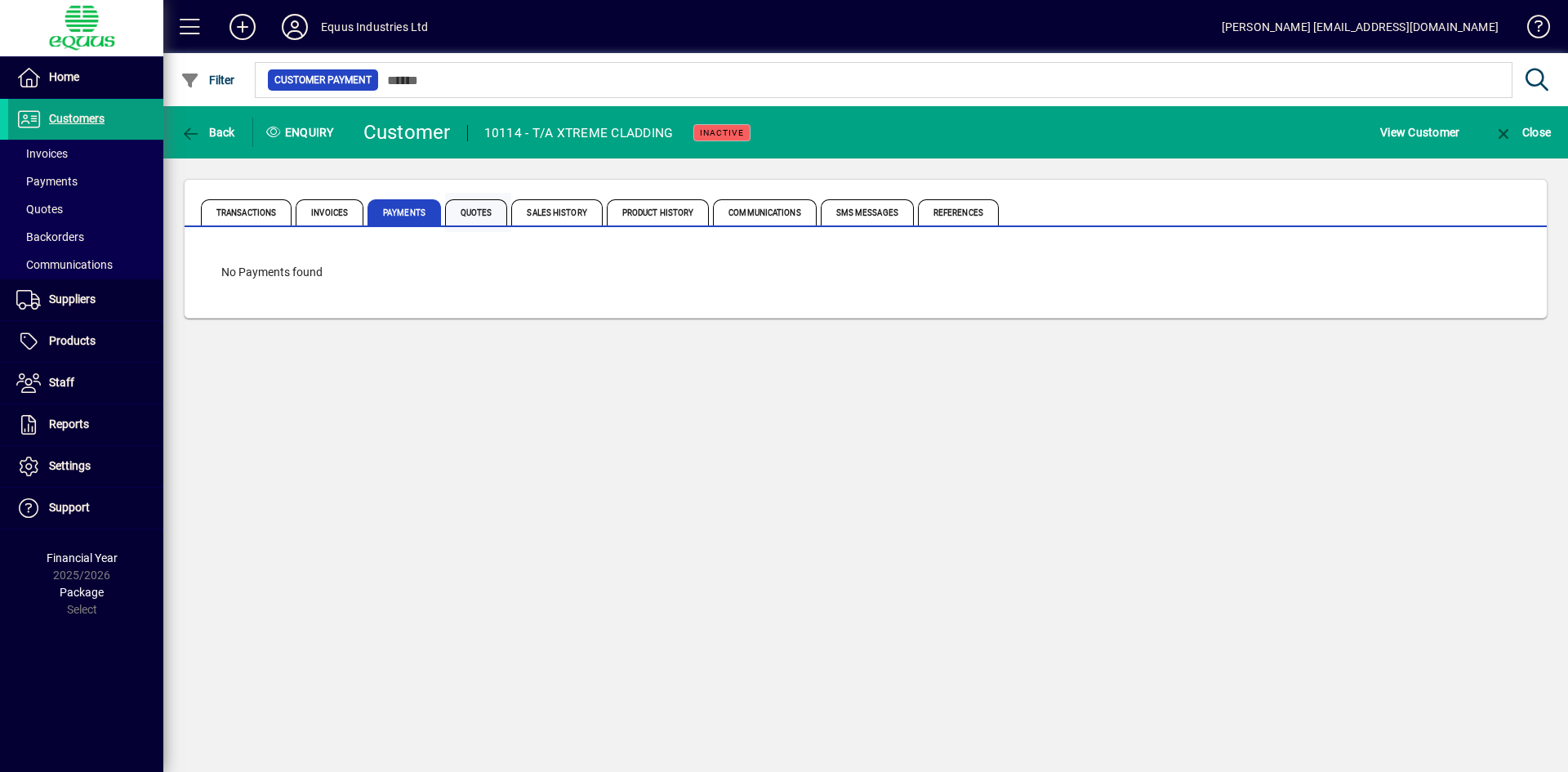
click at [466, 205] on span "Quotes" at bounding box center [476, 213] width 63 height 27
click at [569, 213] on span "Sales History" at bounding box center [556, 213] width 90 height 27
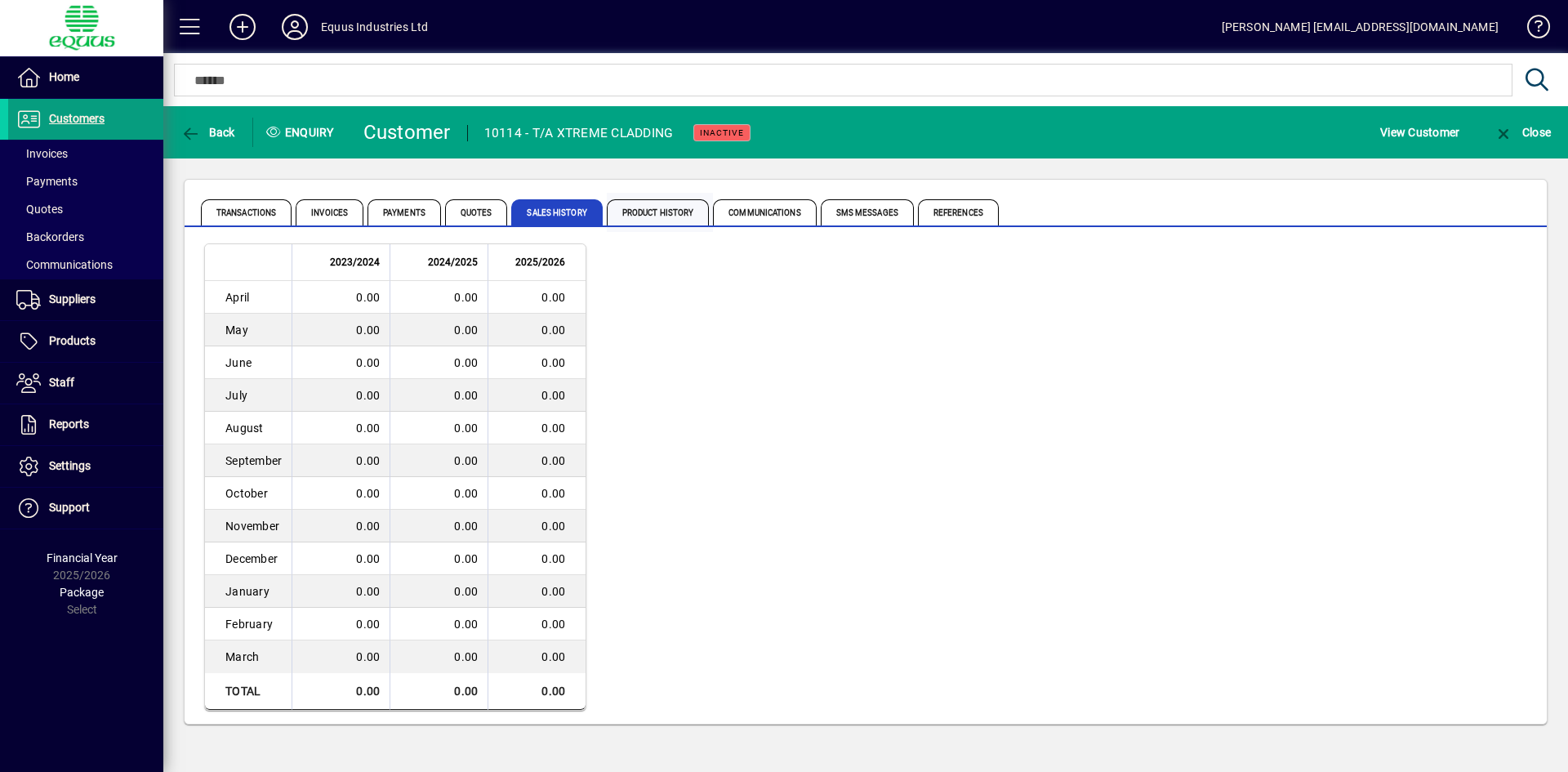
click at [642, 214] on span "Product History" at bounding box center [658, 213] width 103 height 27
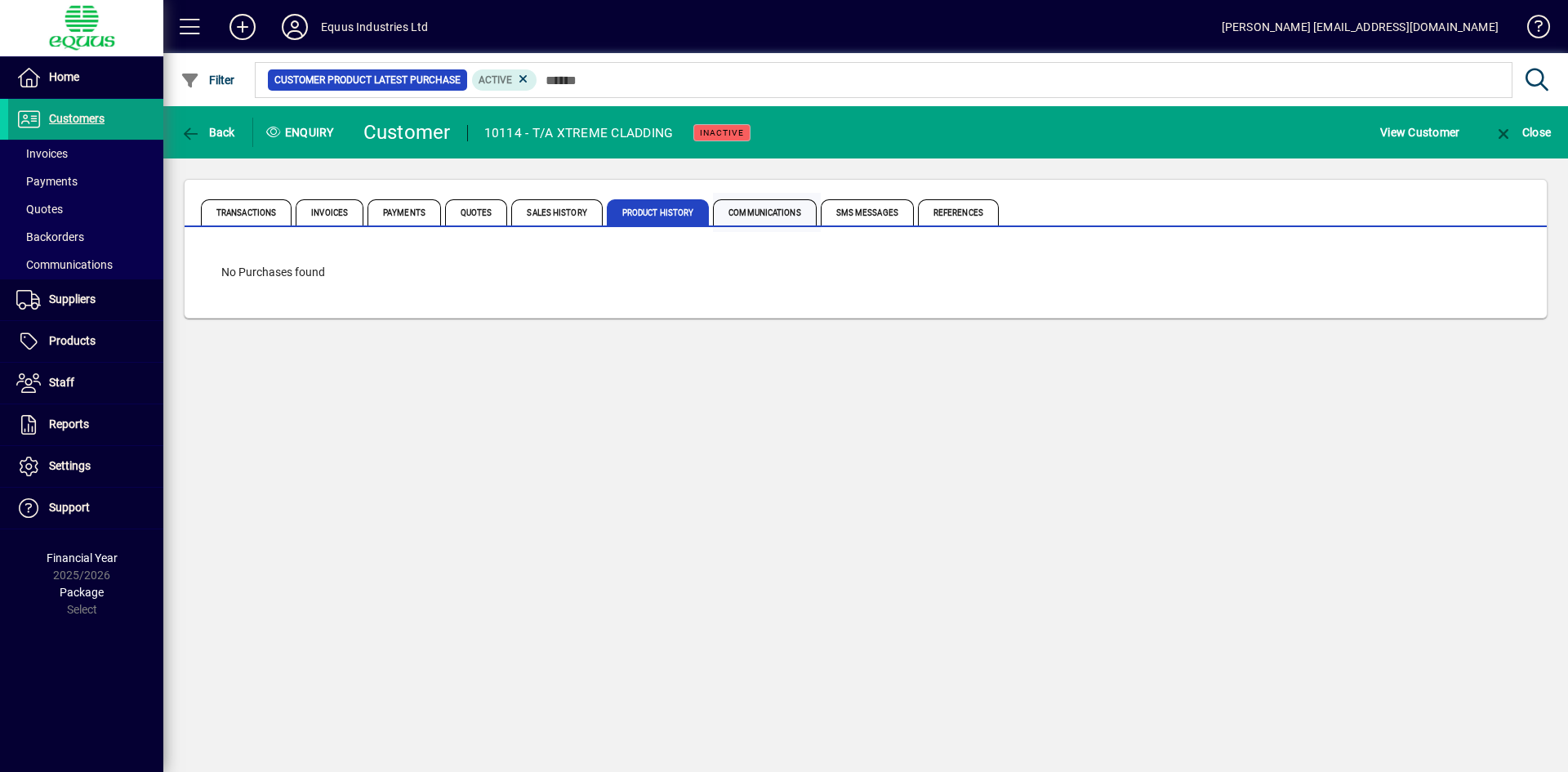
click at [736, 208] on span "Communications" at bounding box center [765, 213] width 103 height 27
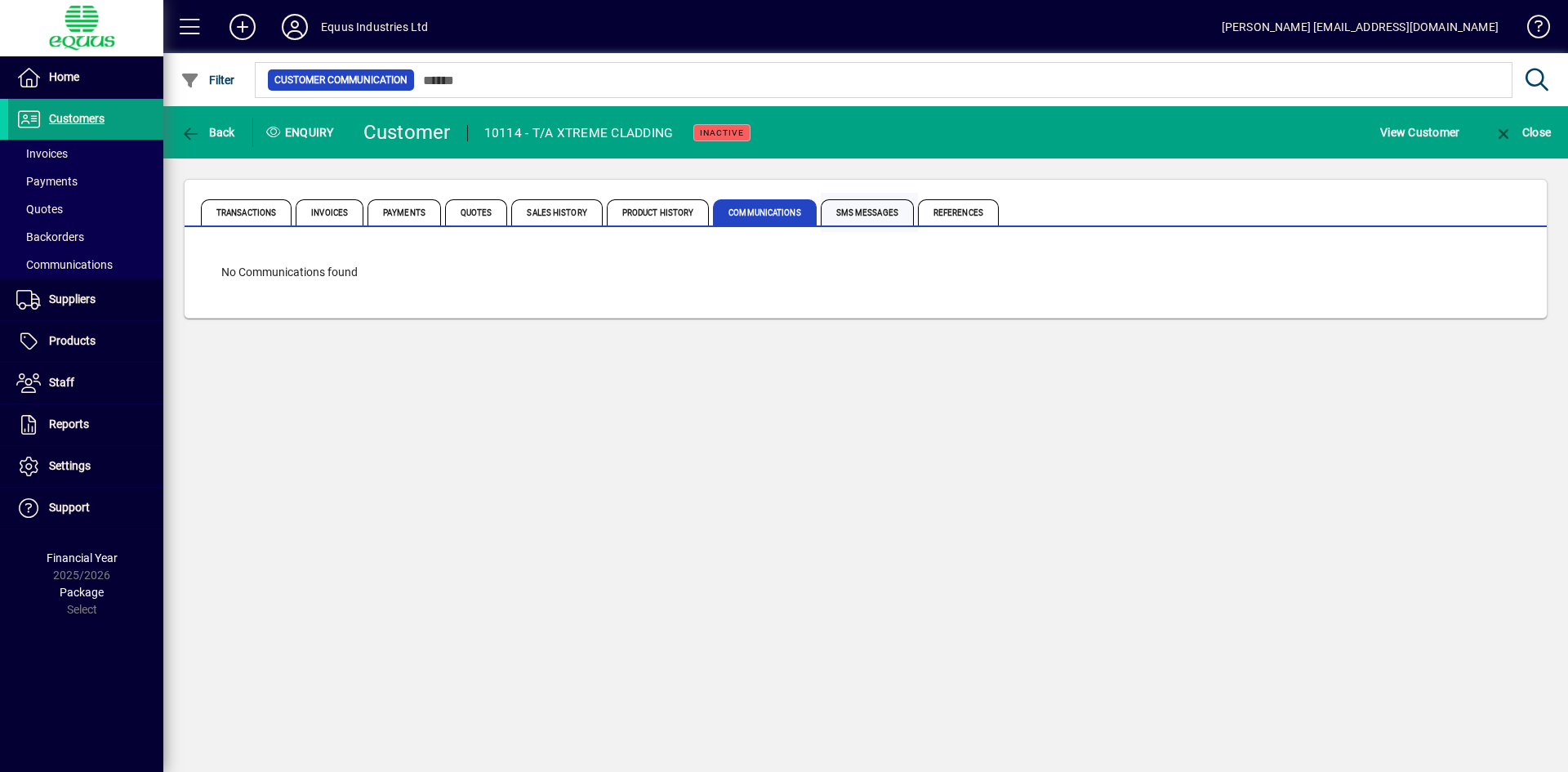
click at [863, 215] on span "SMS Messages" at bounding box center [867, 213] width 93 height 27
click at [945, 215] on span "References" at bounding box center [958, 213] width 81 height 27
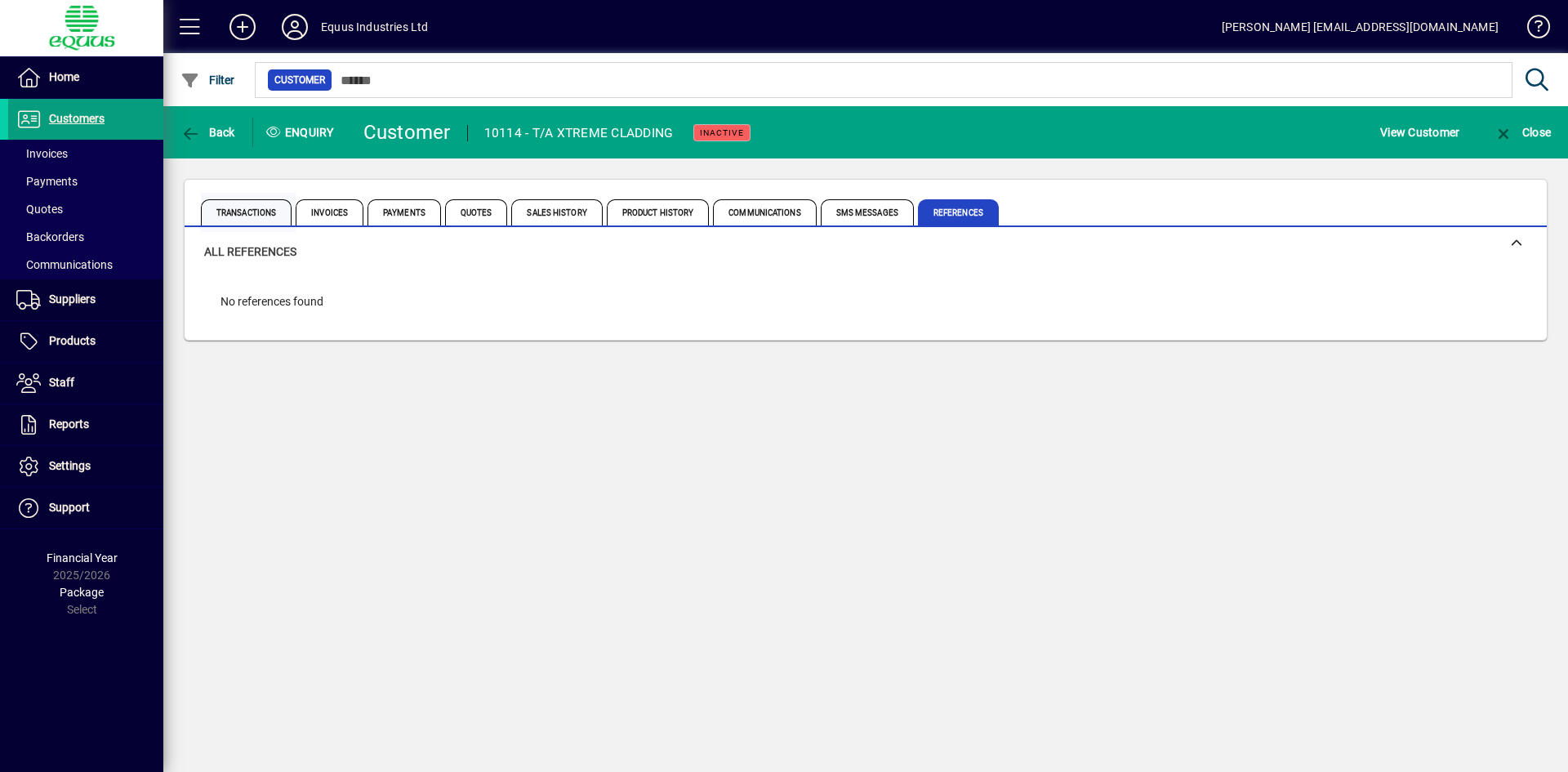
drag, startPoint x: 260, startPoint y: 212, endPoint x: 273, endPoint y: 210, distance: 13.2
click at [260, 212] on span "Transactions" at bounding box center [246, 213] width 90 height 27
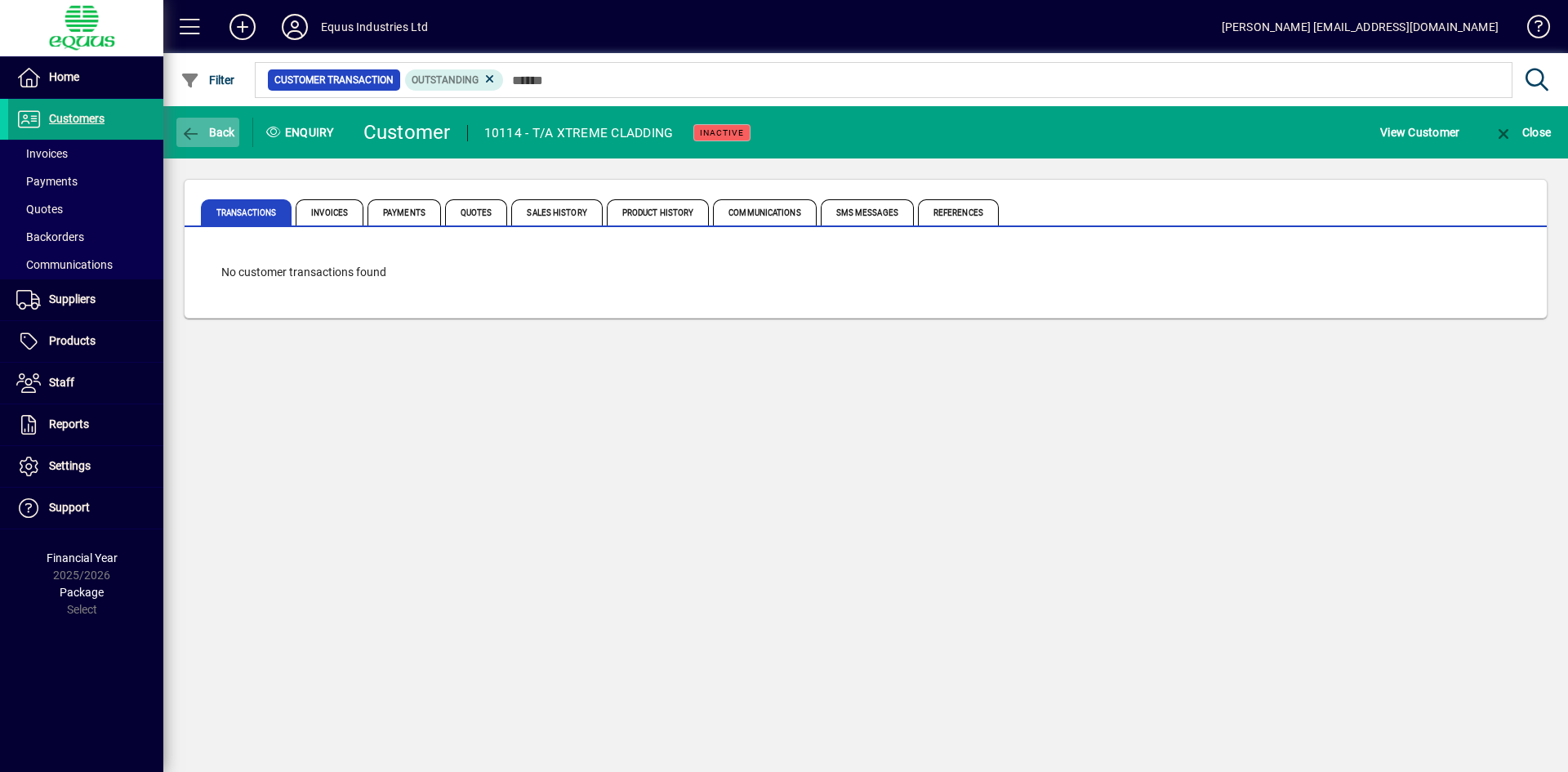
click at [198, 128] on icon "button" at bounding box center [191, 134] width 21 height 17
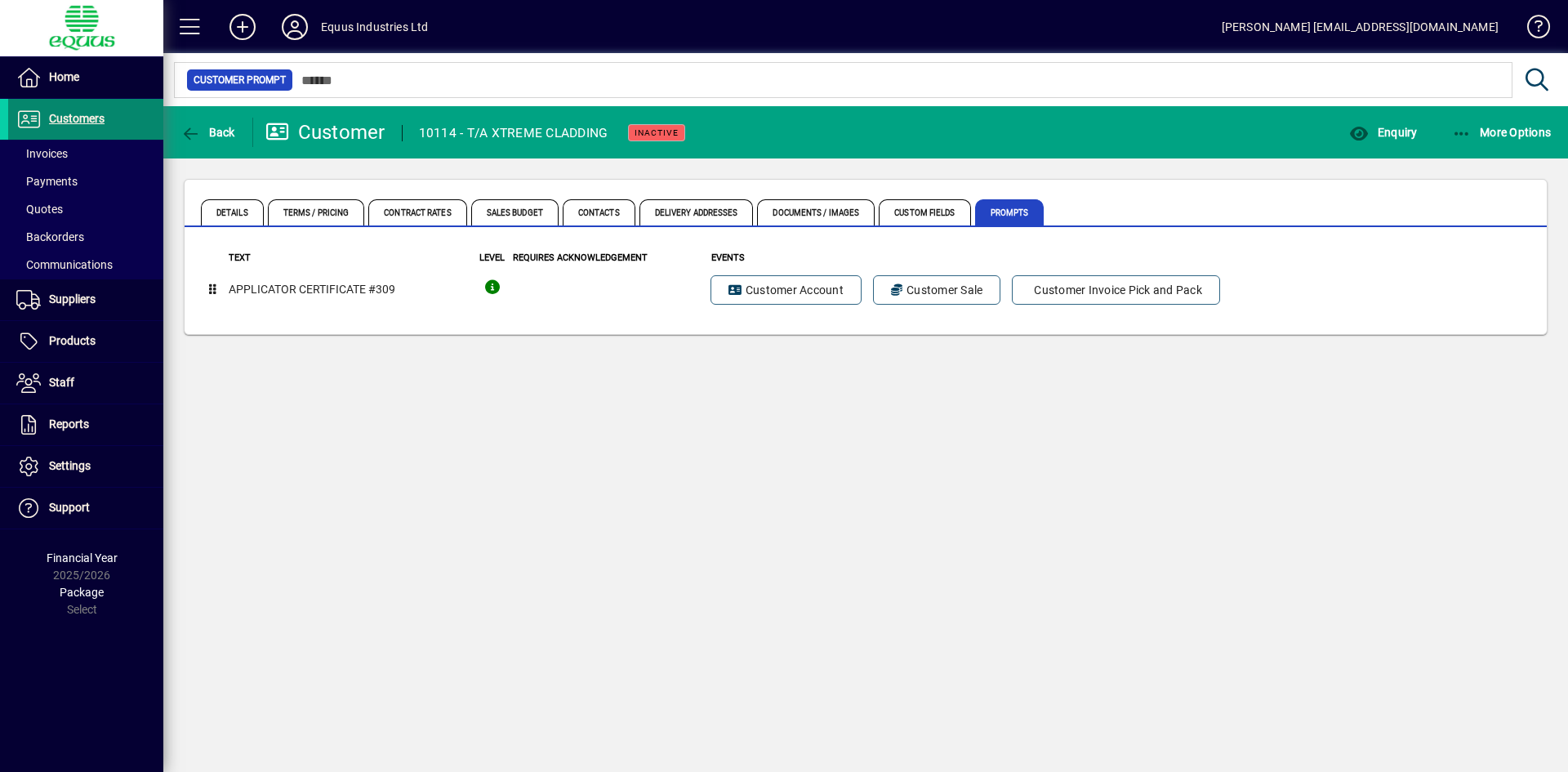
click at [67, 110] on span "Customers" at bounding box center [56, 119] width 96 height 20
